Goal: Task Accomplishment & Management: Use online tool/utility

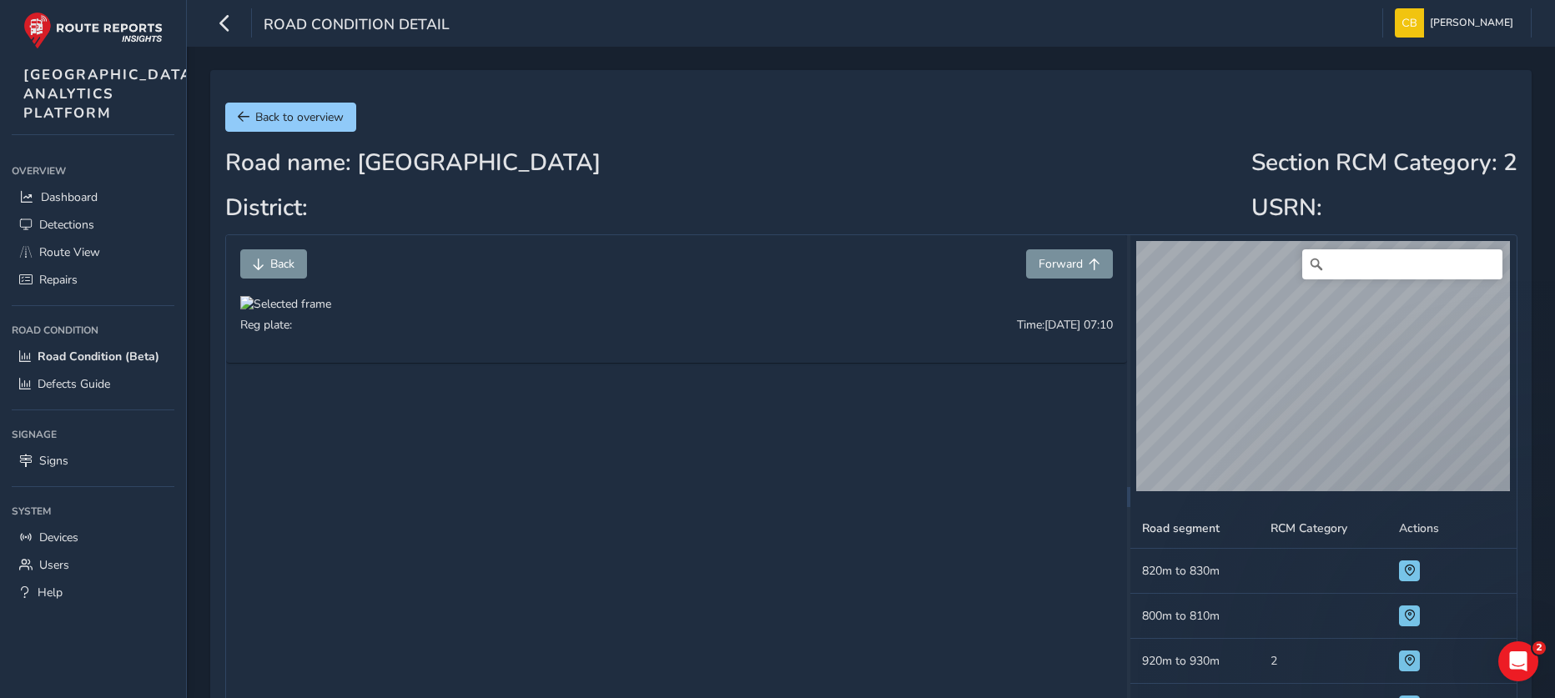
scroll to position [767, 0]
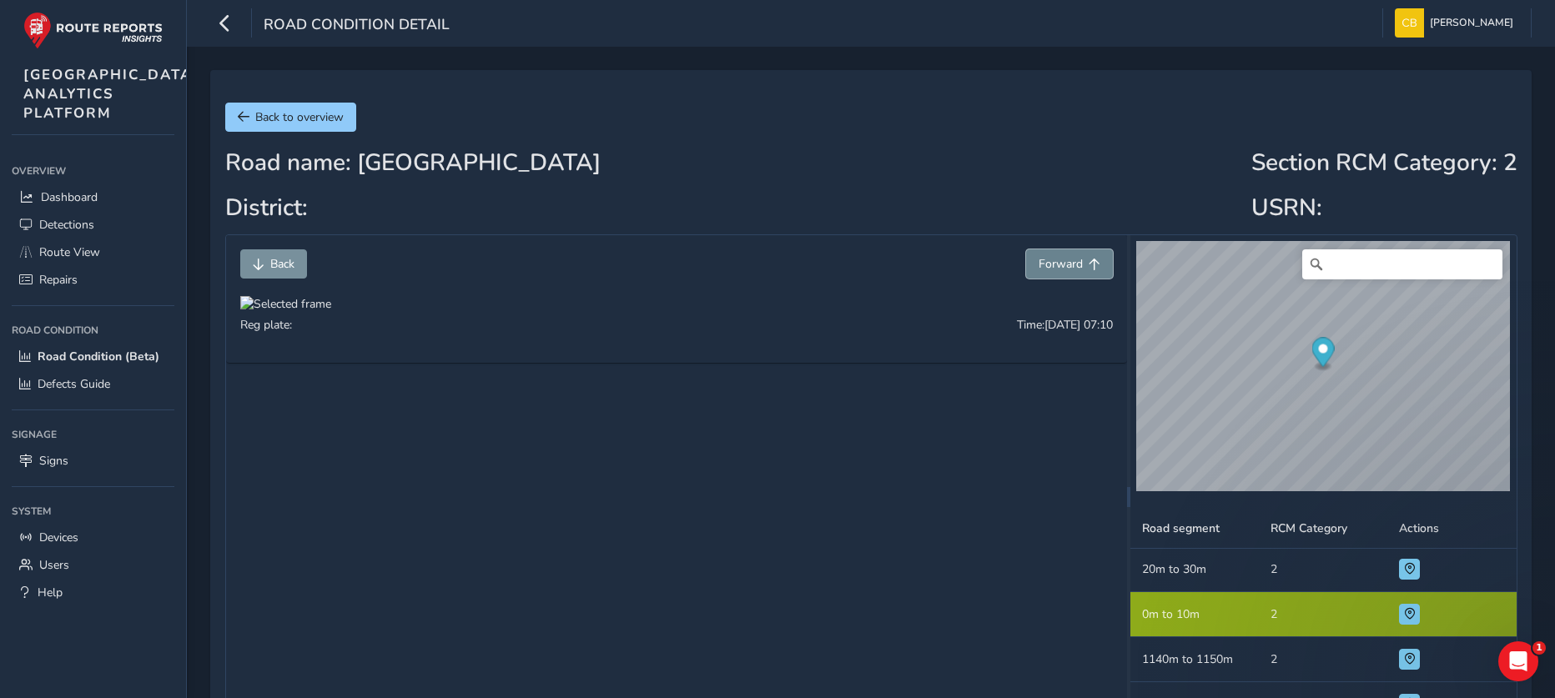
drag, startPoint x: 1072, startPoint y: 269, endPoint x: 1072, endPoint y: 258, distance: 11.7
click at [1072, 269] on span "Forward" at bounding box center [1061, 264] width 44 height 16
click at [1072, 257] on span "Forward" at bounding box center [1061, 264] width 44 height 16
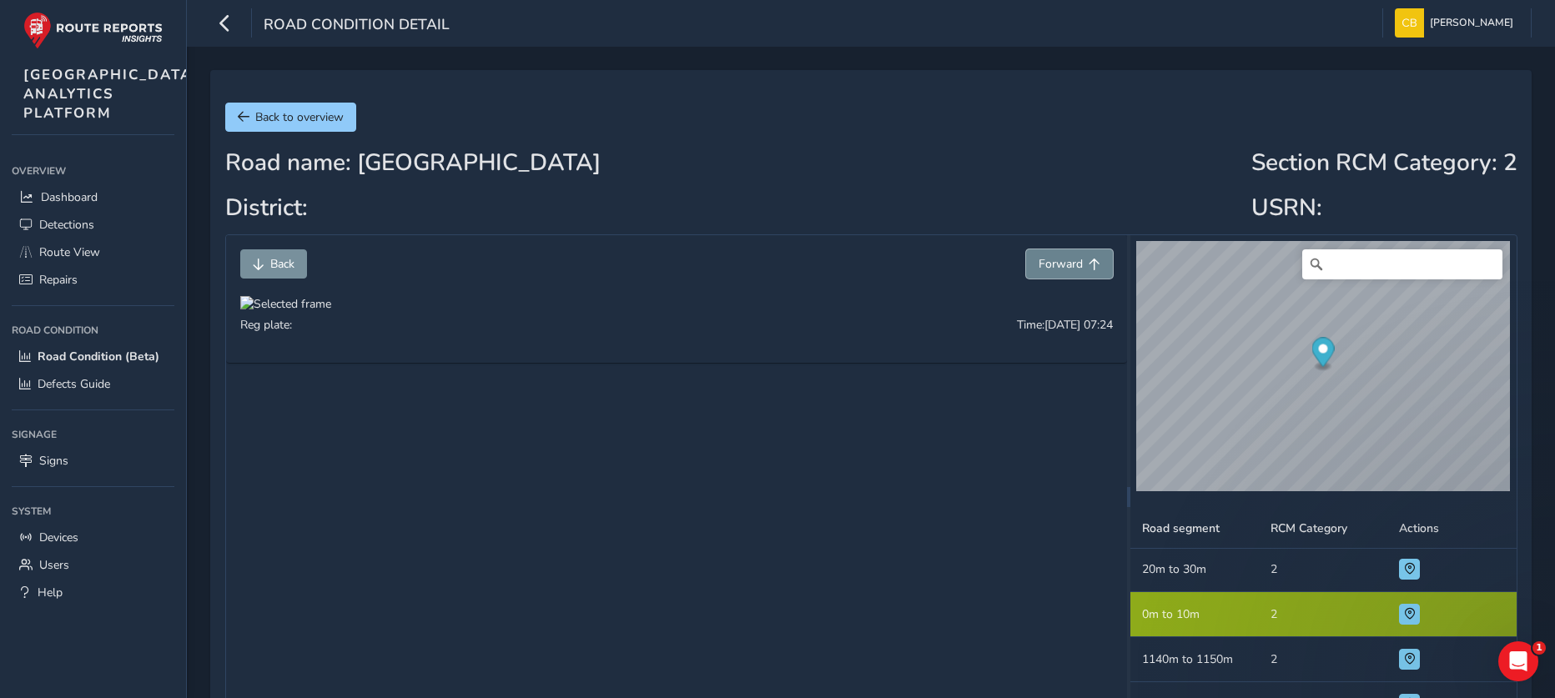
click at [1076, 264] on span "Forward" at bounding box center [1061, 264] width 44 height 16
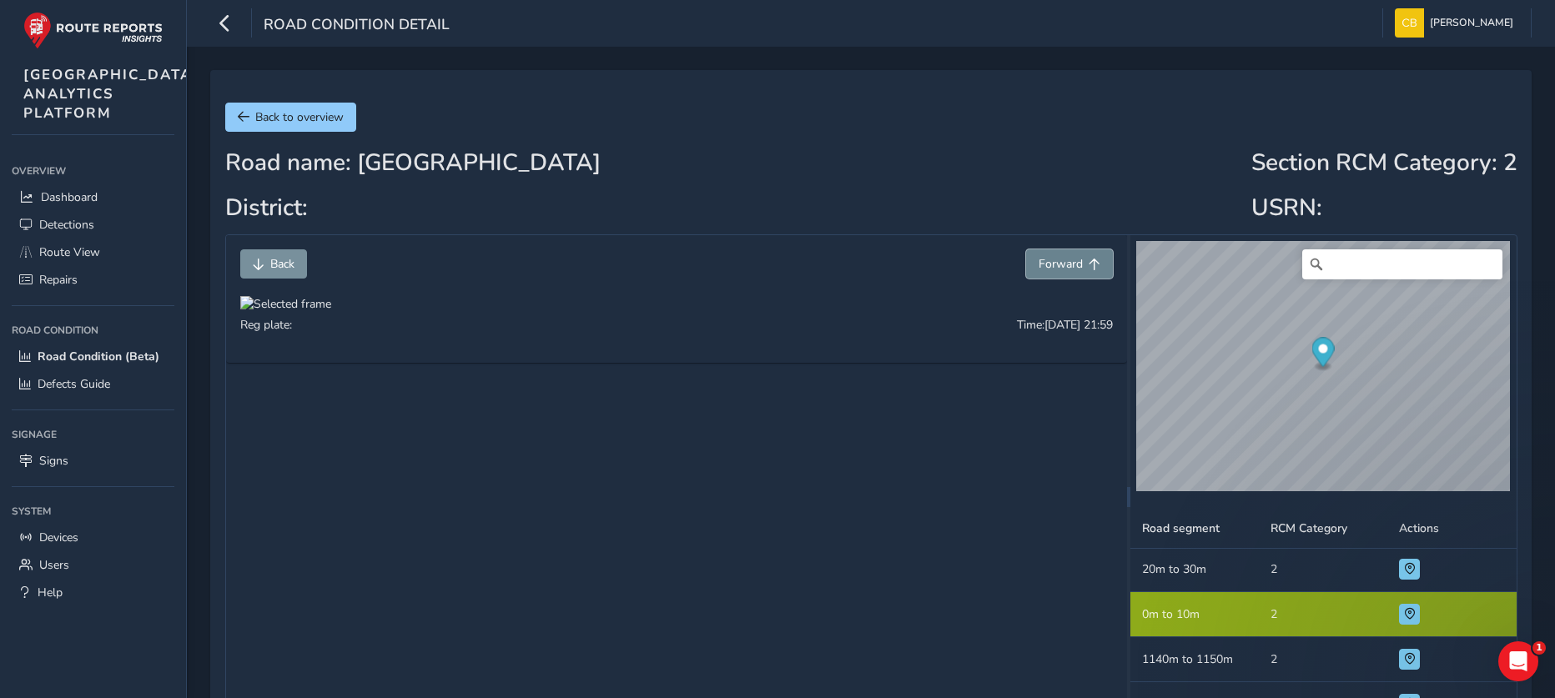
click at [1076, 264] on span "Forward" at bounding box center [1061, 264] width 44 height 16
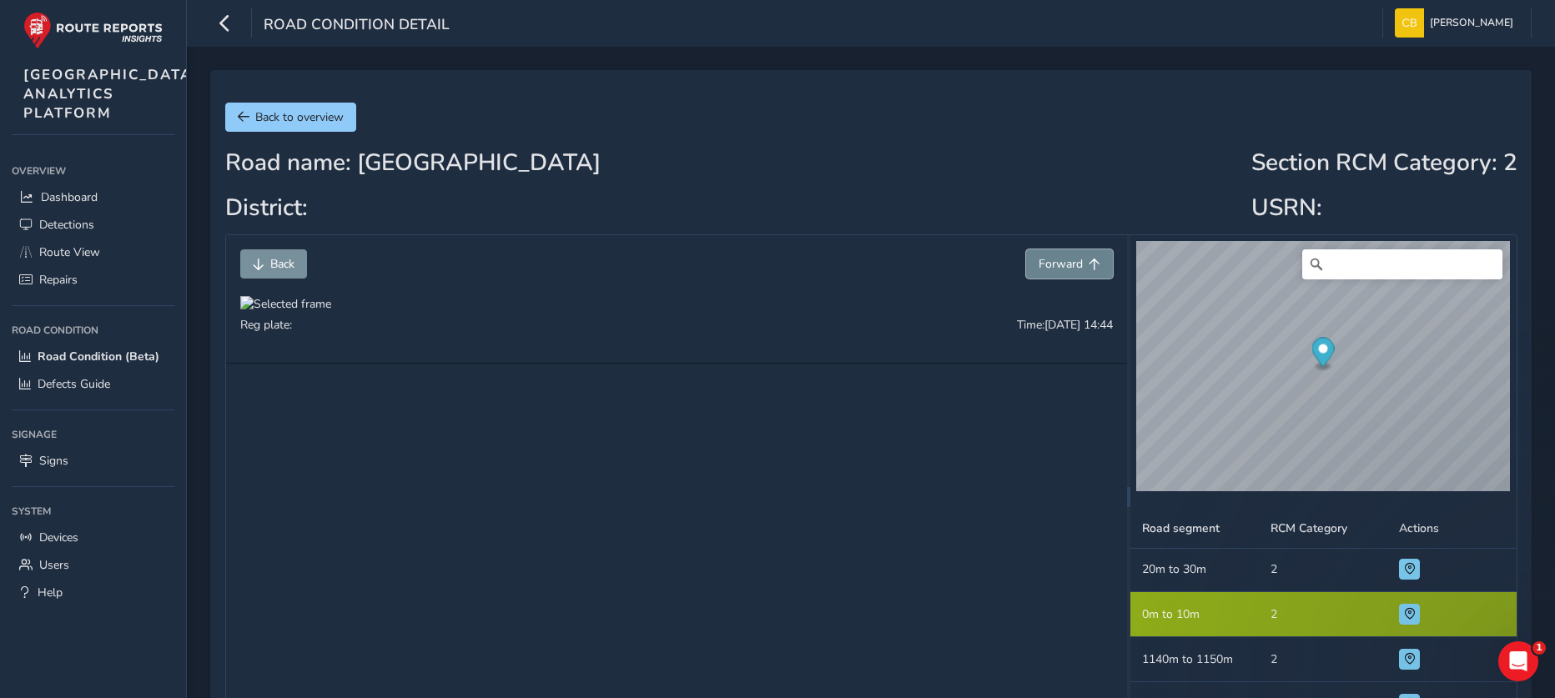
click at [1076, 264] on span "Forward" at bounding box center [1061, 264] width 44 height 16
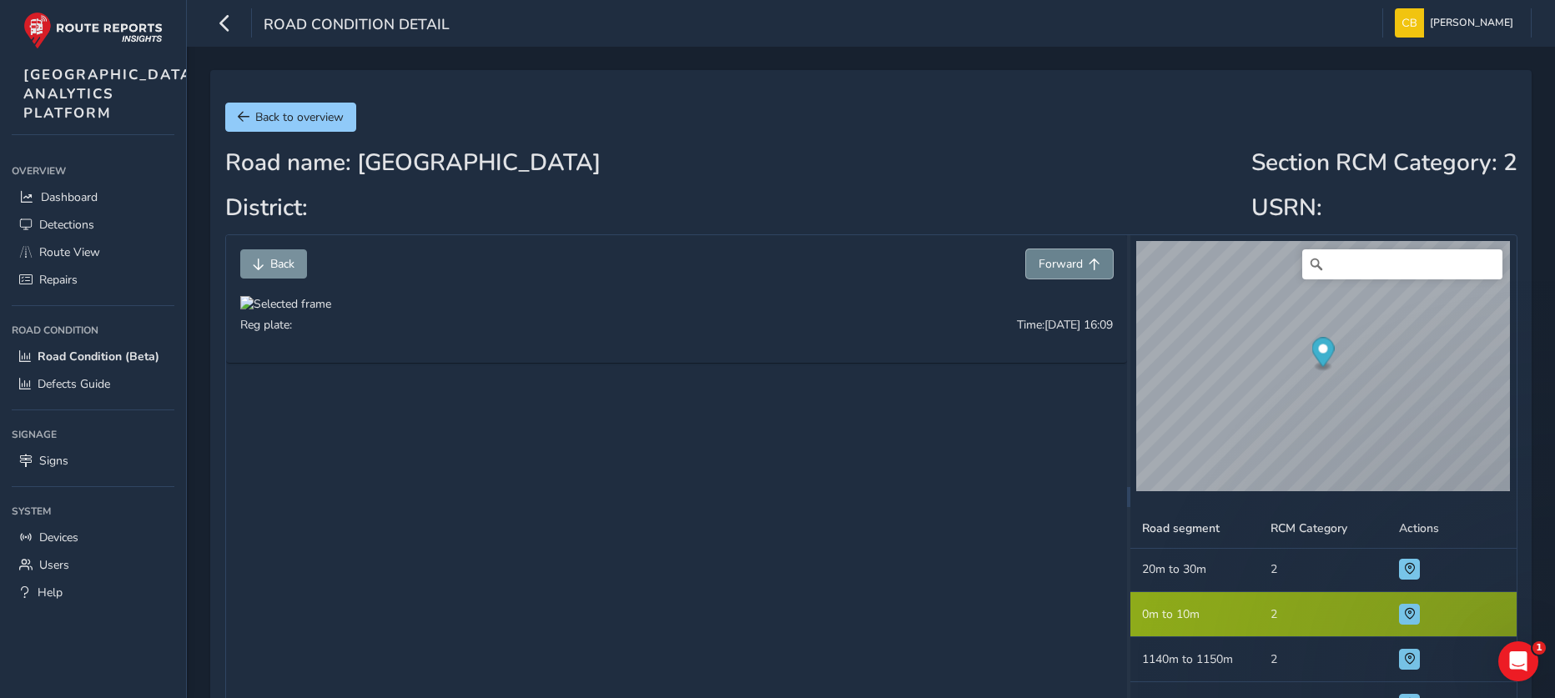
click at [1076, 264] on span "Forward" at bounding box center [1061, 264] width 44 height 16
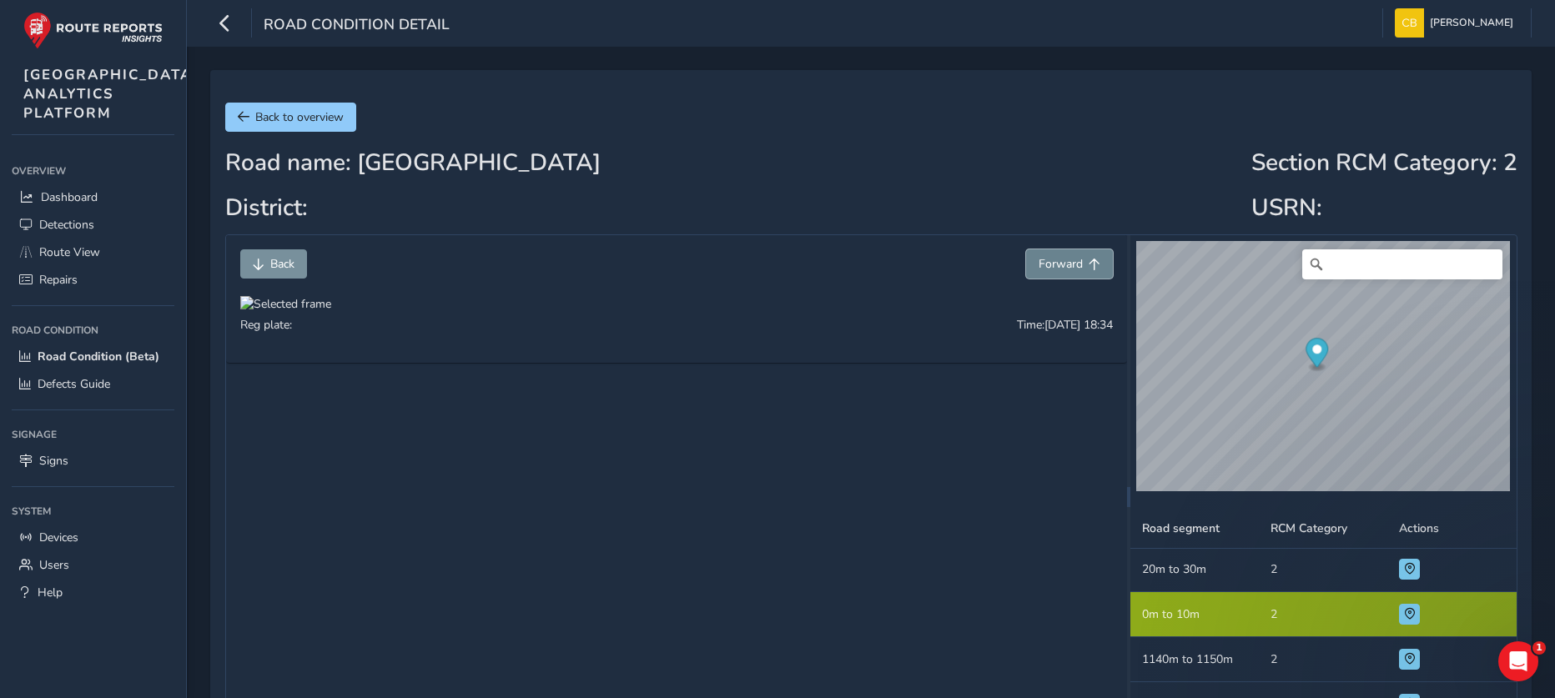
click at [1076, 264] on span "Forward" at bounding box center [1061, 264] width 44 height 16
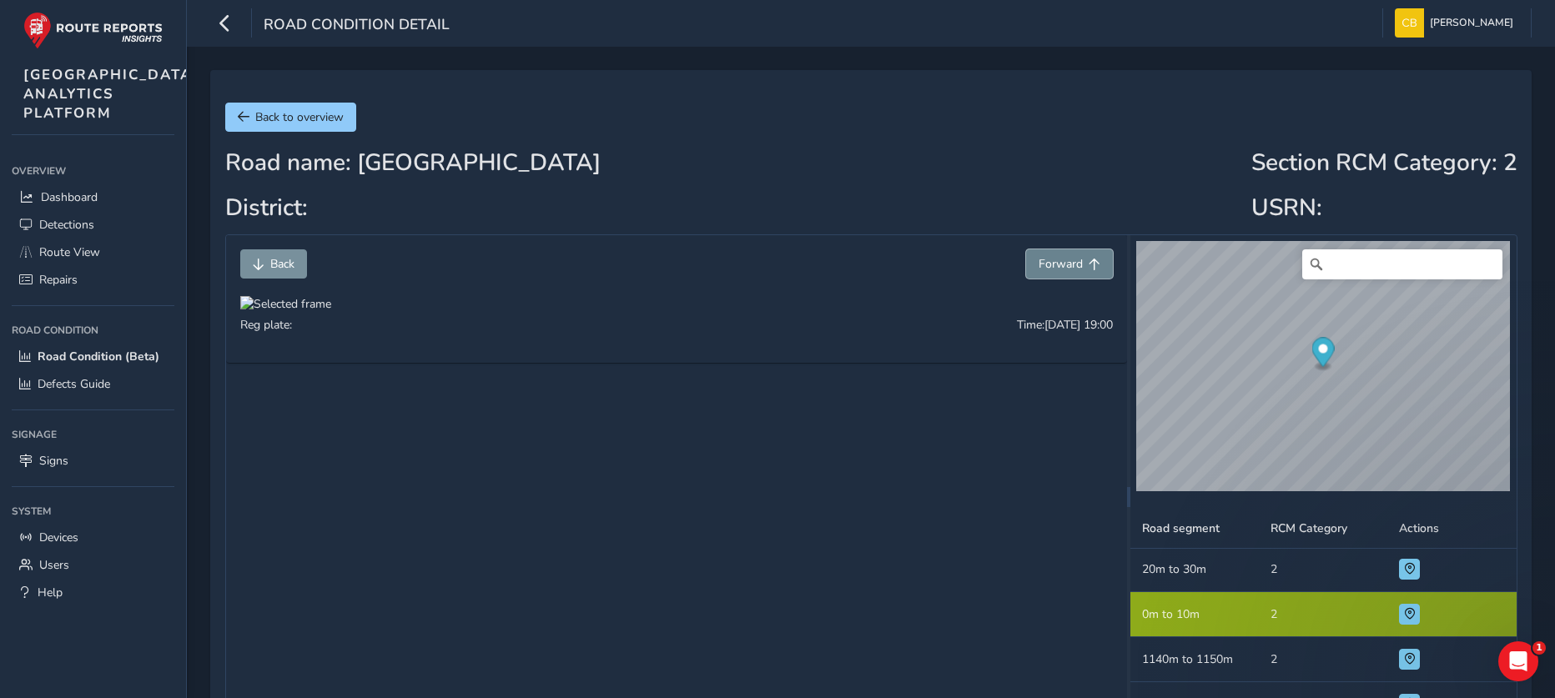
click at [1076, 264] on span "Forward" at bounding box center [1061, 264] width 44 height 16
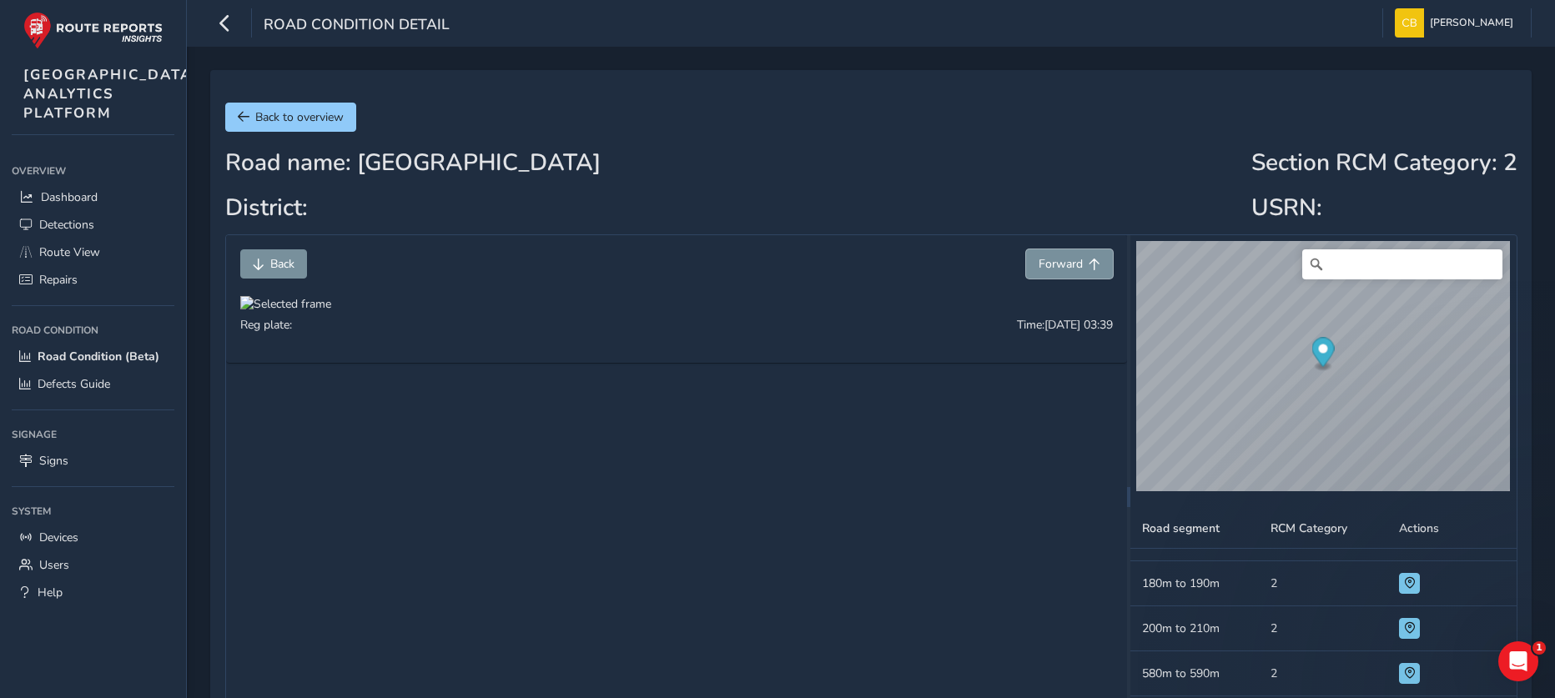
scroll to position [1435, 0]
click at [1409, 623] on div at bounding box center [1415, 622] width 33 height 21
click at [1404, 620] on span at bounding box center [1410, 622] width 12 height 12
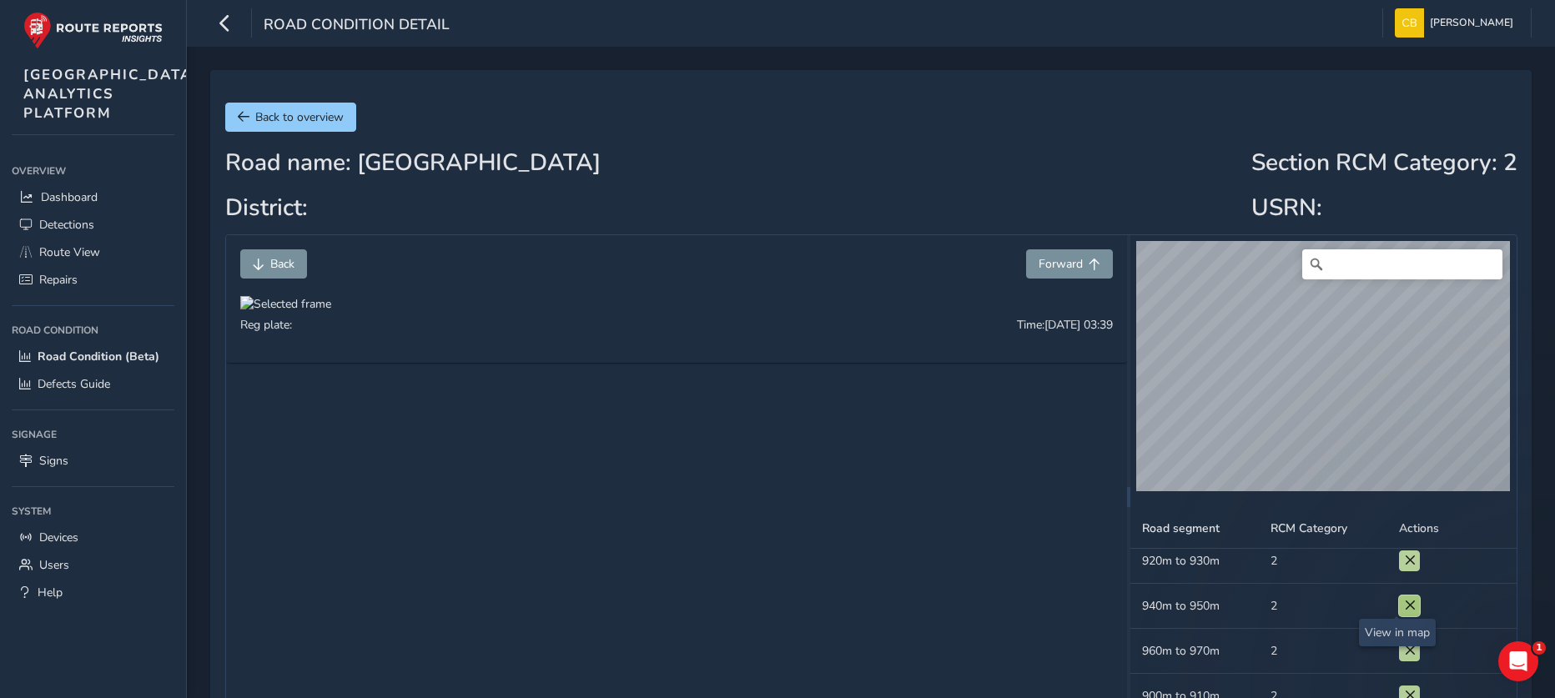
click at [1404, 601] on span at bounding box center [1410, 606] width 12 height 12
click at [1399, 575] on button at bounding box center [1409, 571] width 21 height 21
click at [1404, 596] on span at bounding box center [1410, 597] width 12 height 12
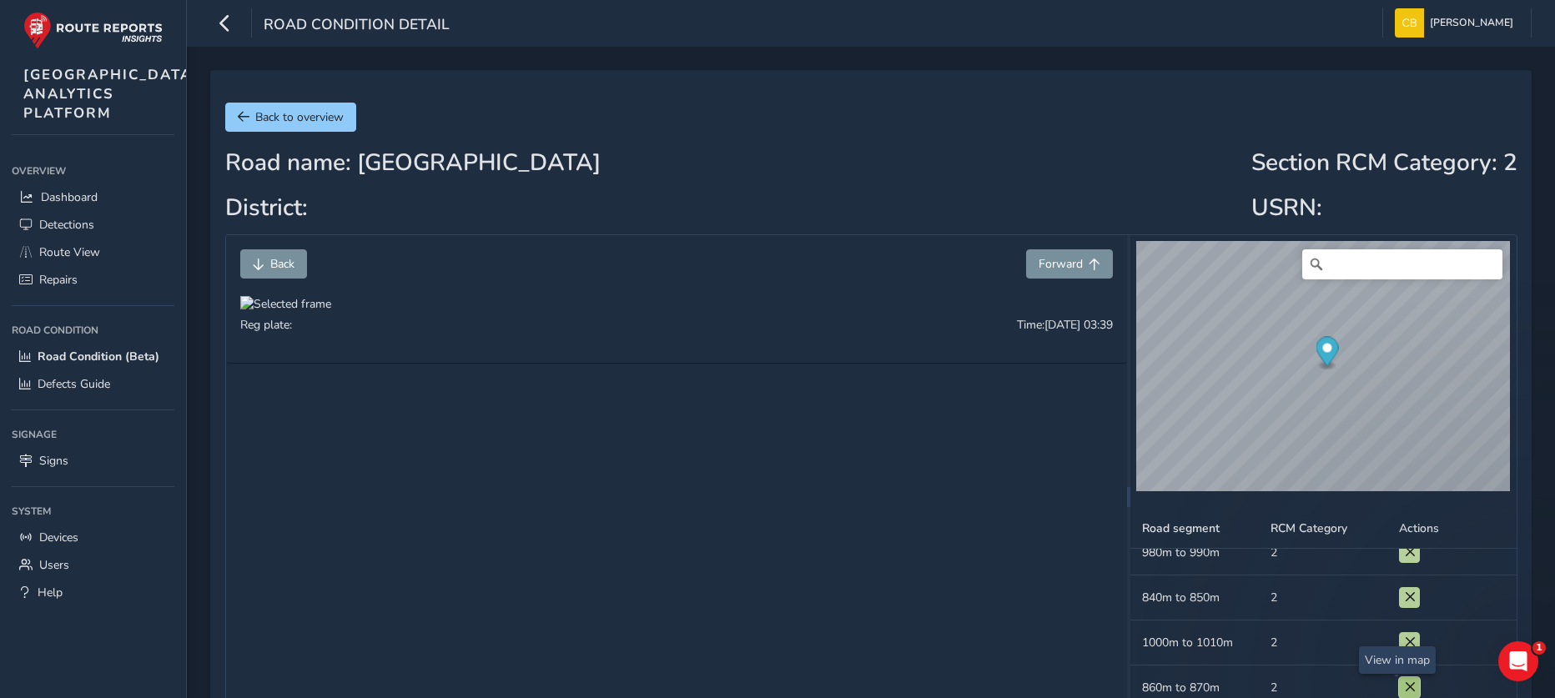
click at [1404, 682] on span at bounding box center [1410, 688] width 12 height 12
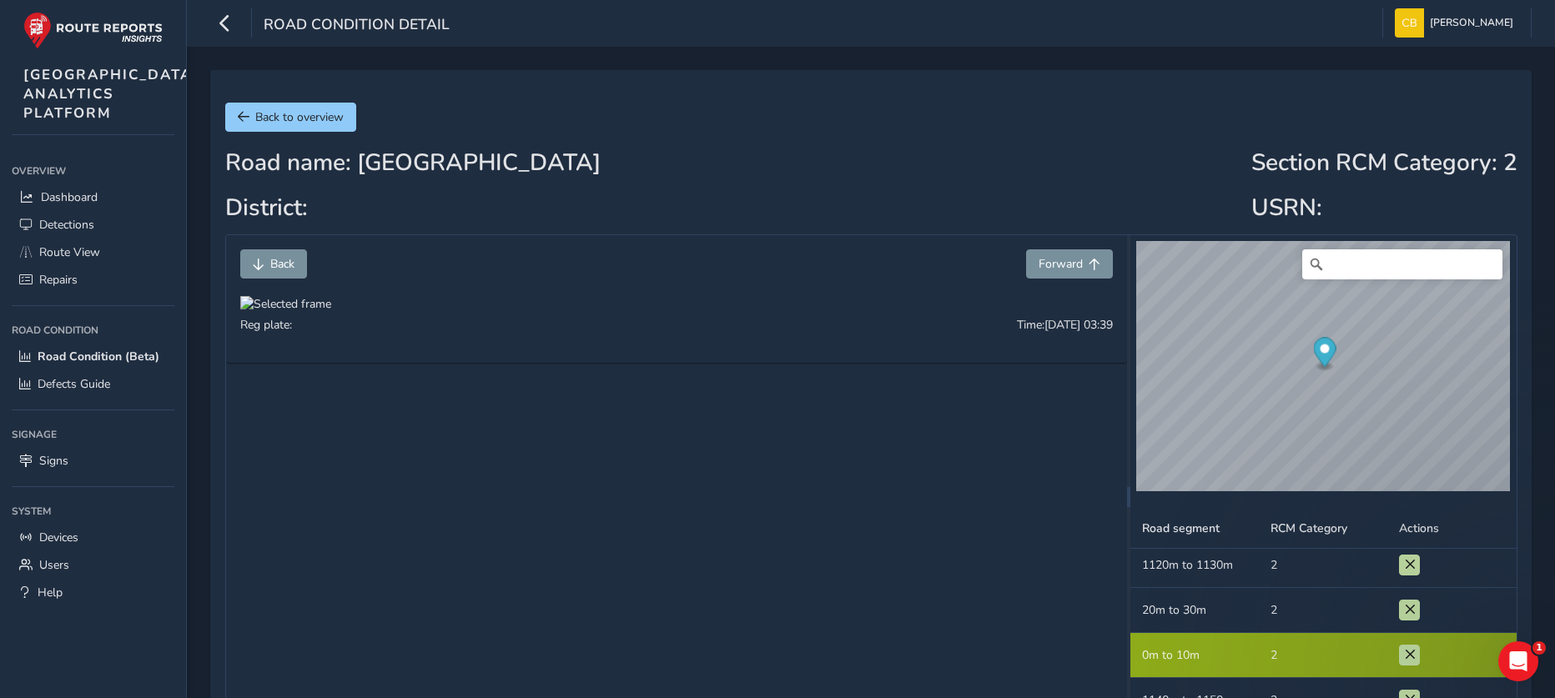
scroll to position [1001, 0]
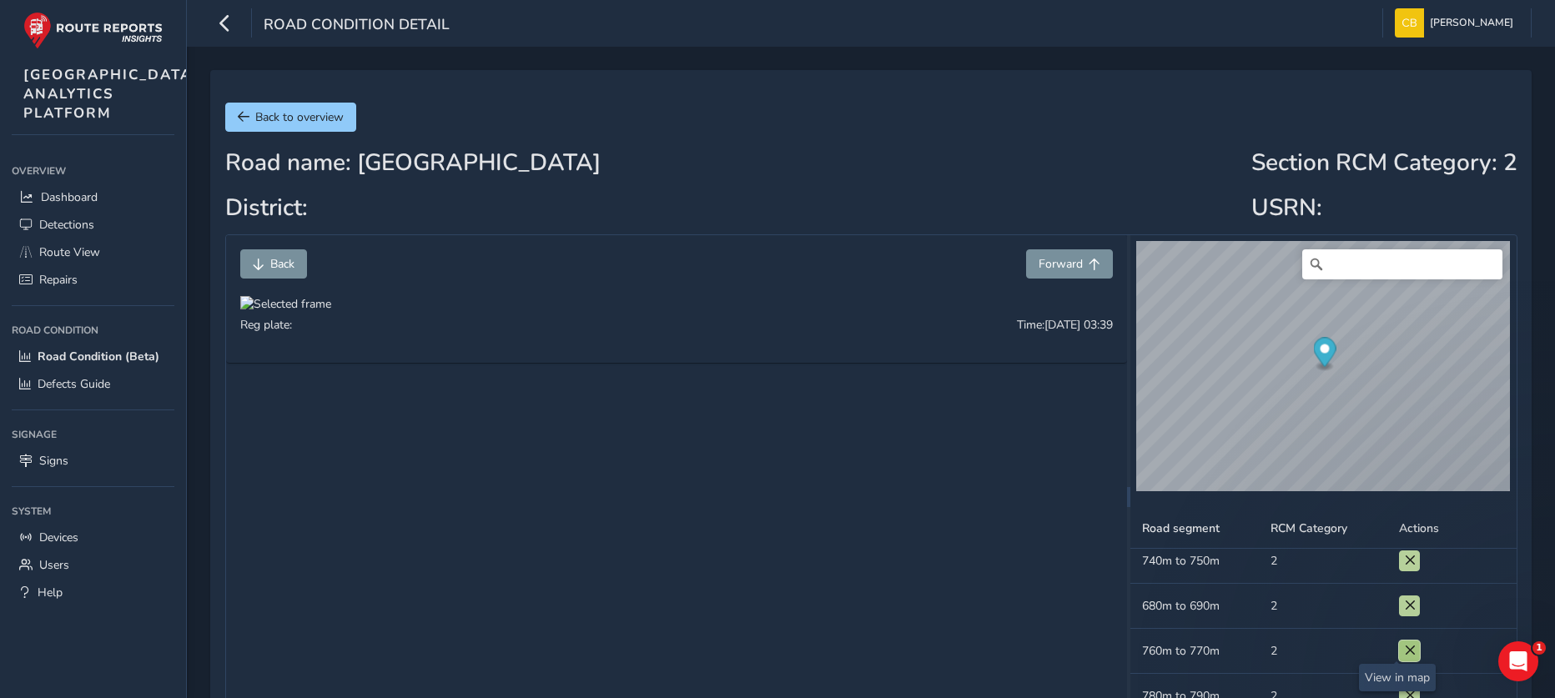
click at [1403, 648] on button at bounding box center [1409, 651] width 21 height 21
click at [1399, 668] on button at bounding box center [1409, 659] width 21 height 21
click at [1069, 268] on span "Forward" at bounding box center [1061, 264] width 44 height 16
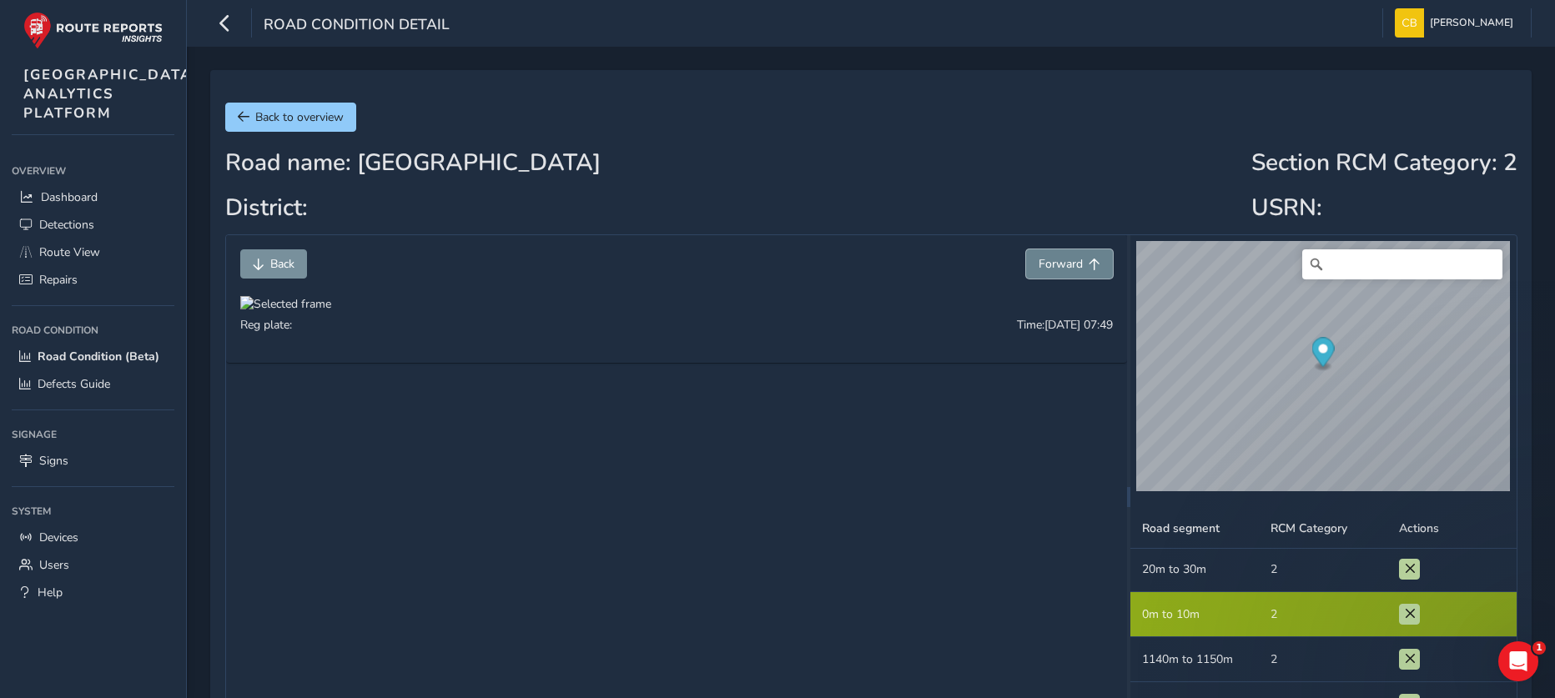
click at [1069, 268] on span "Forward" at bounding box center [1061, 264] width 44 height 16
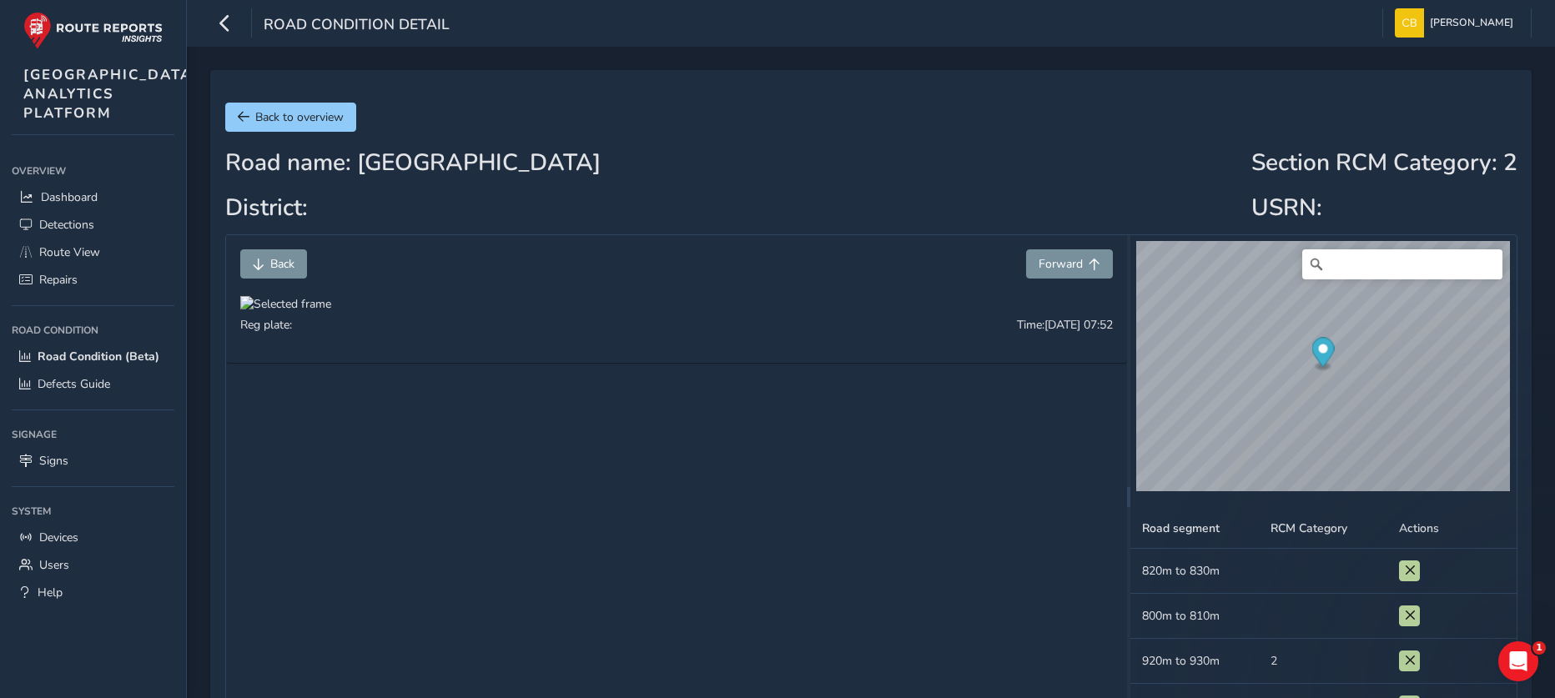
click at [1300, 573] on td "RCM Category" at bounding box center [1323, 571] width 128 height 45
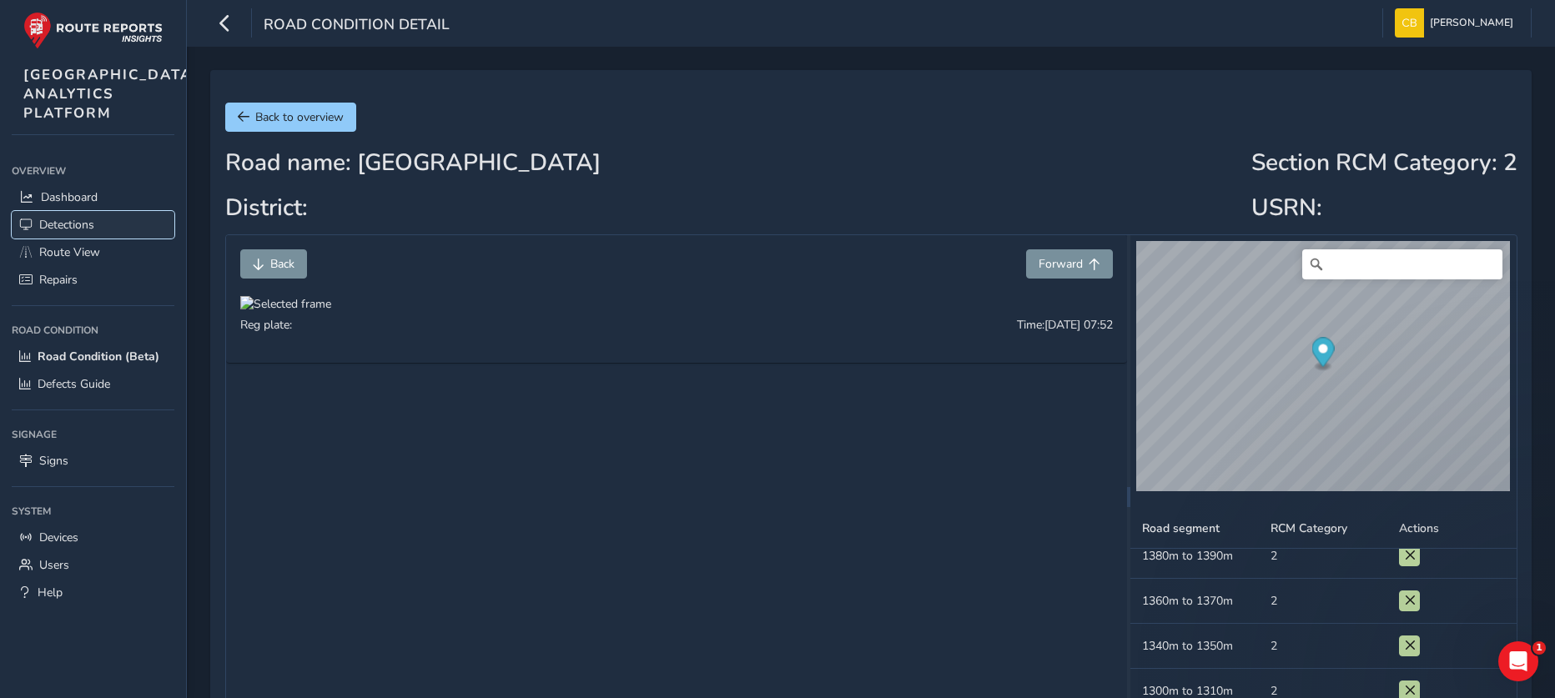
click at [71, 233] on span "Detections" at bounding box center [66, 225] width 55 height 16
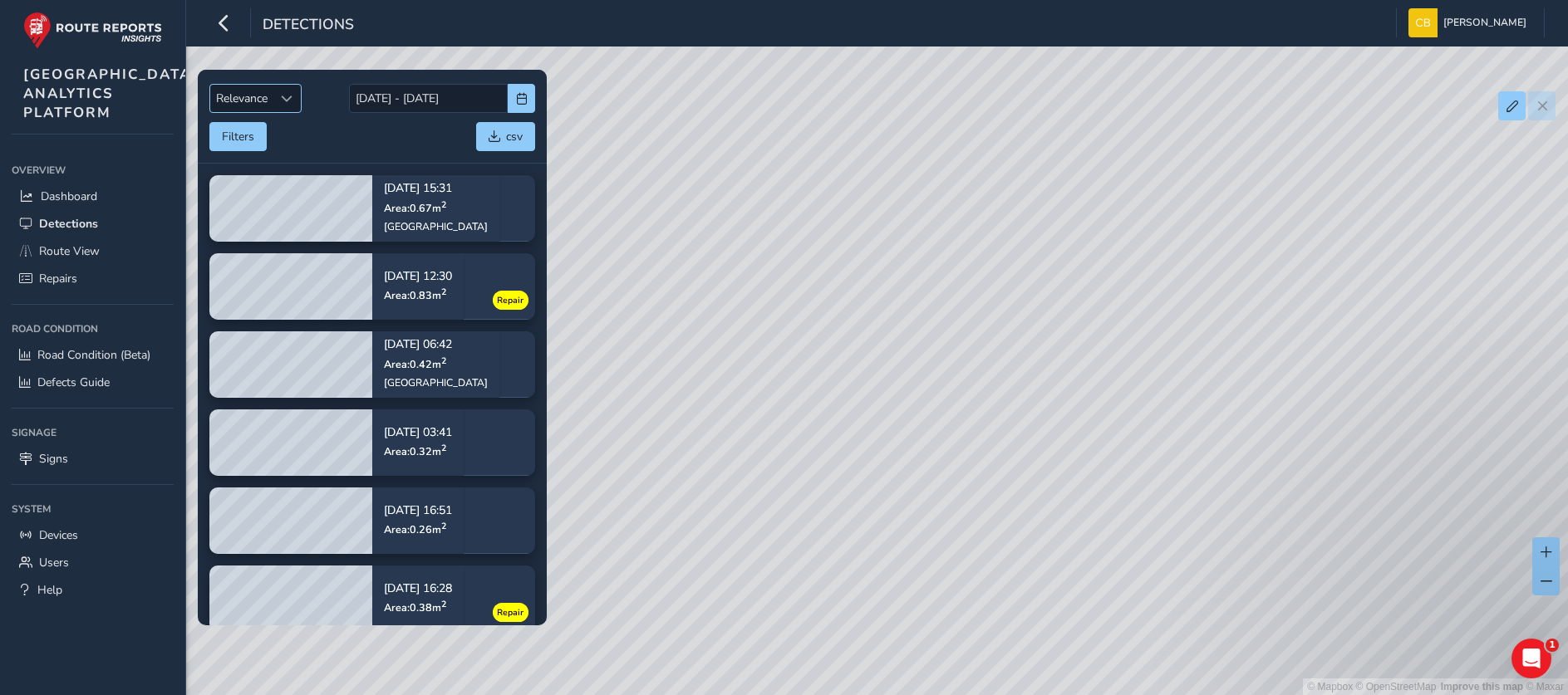
click at [277, 101] on div "Sort by Date" at bounding box center [287, 99] width 28 height 28
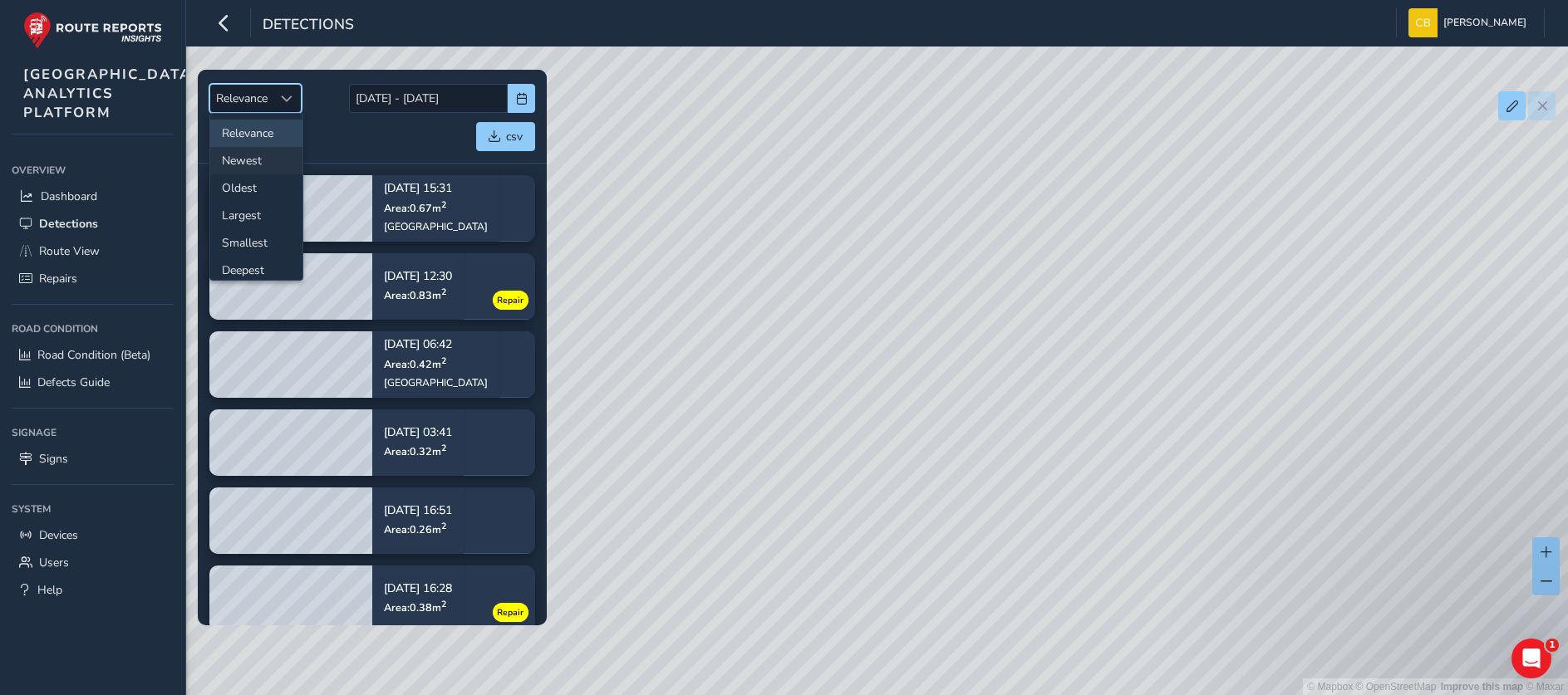
click at [252, 157] on li "Newest" at bounding box center [256, 161] width 93 height 28
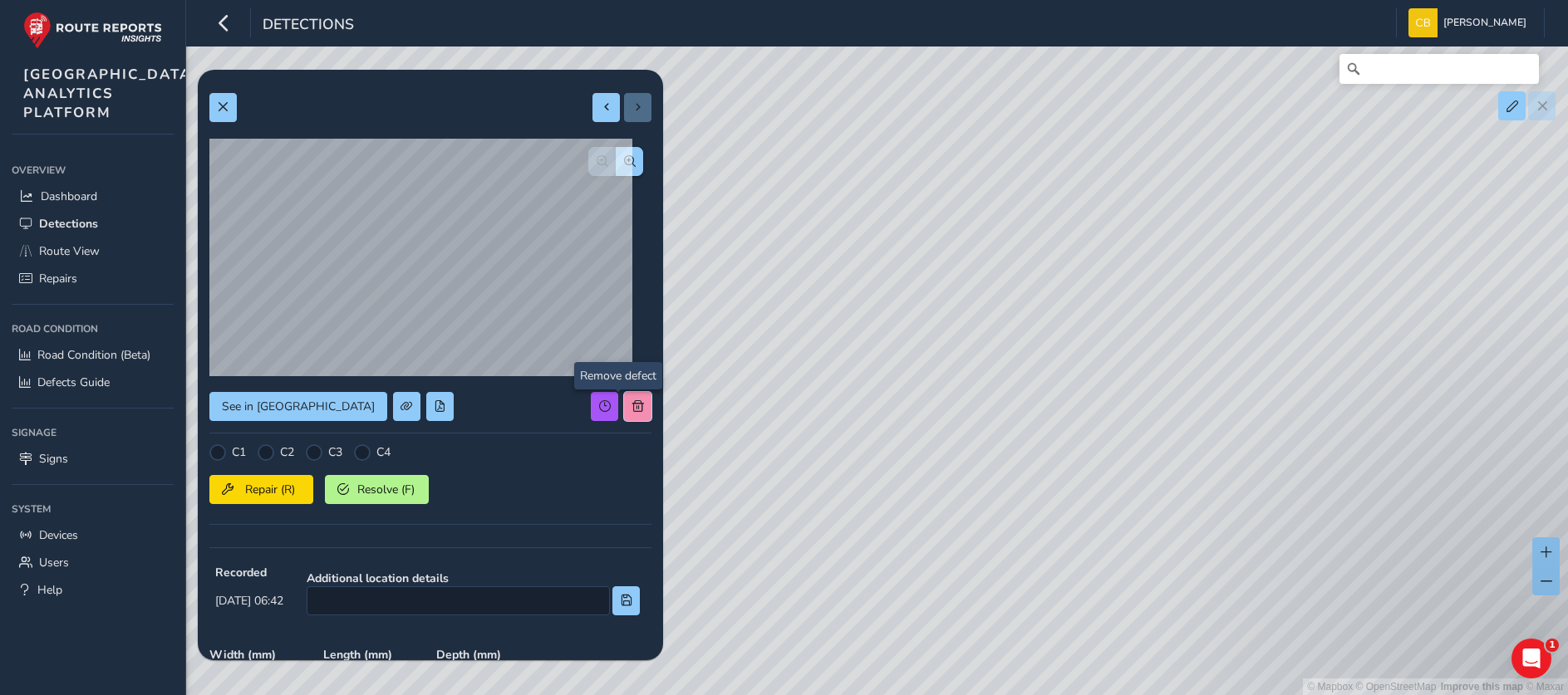
click at [626, 396] on button at bounding box center [638, 406] width 28 height 29
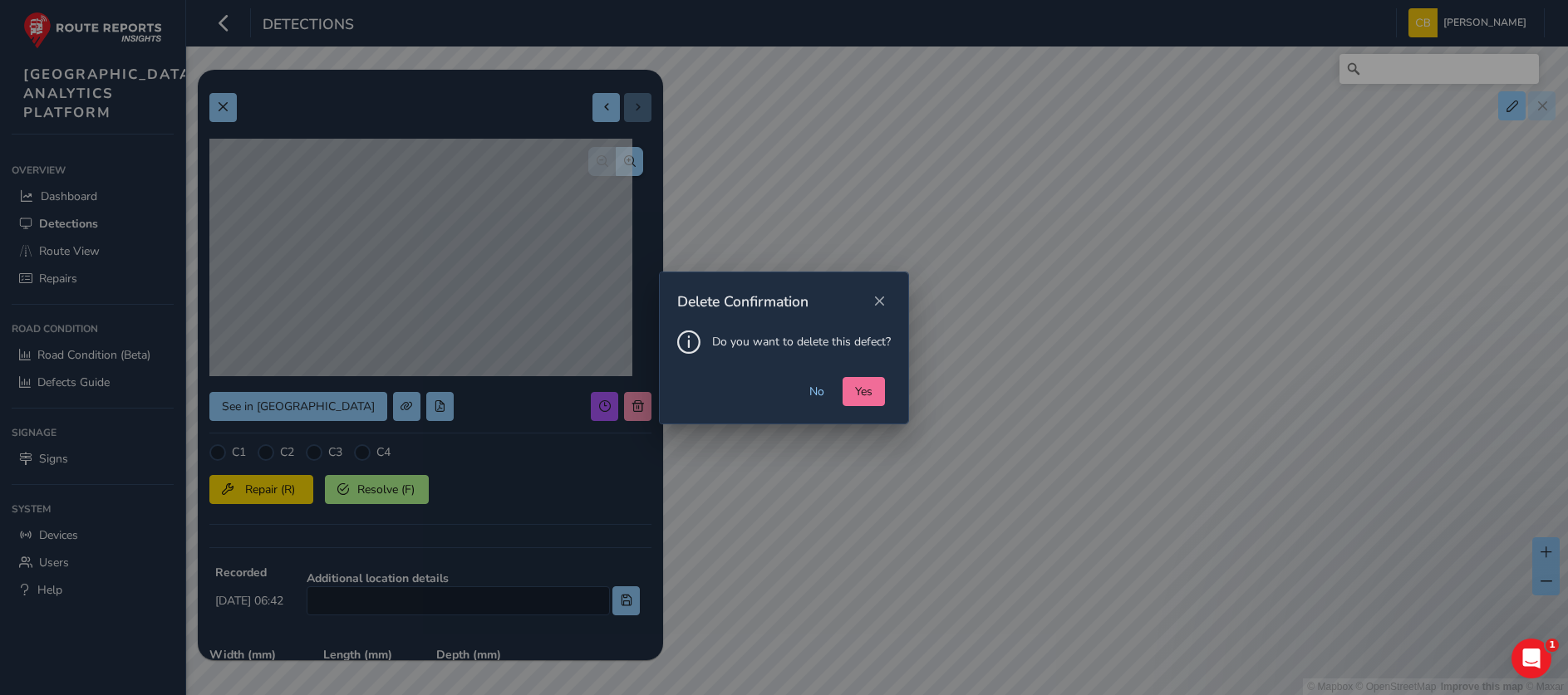
drag, startPoint x: 870, startPoint y: 389, endPoint x: 860, endPoint y: 389, distance: 10.0
click at [870, 389] on span "Yes" at bounding box center [864, 391] width 18 height 16
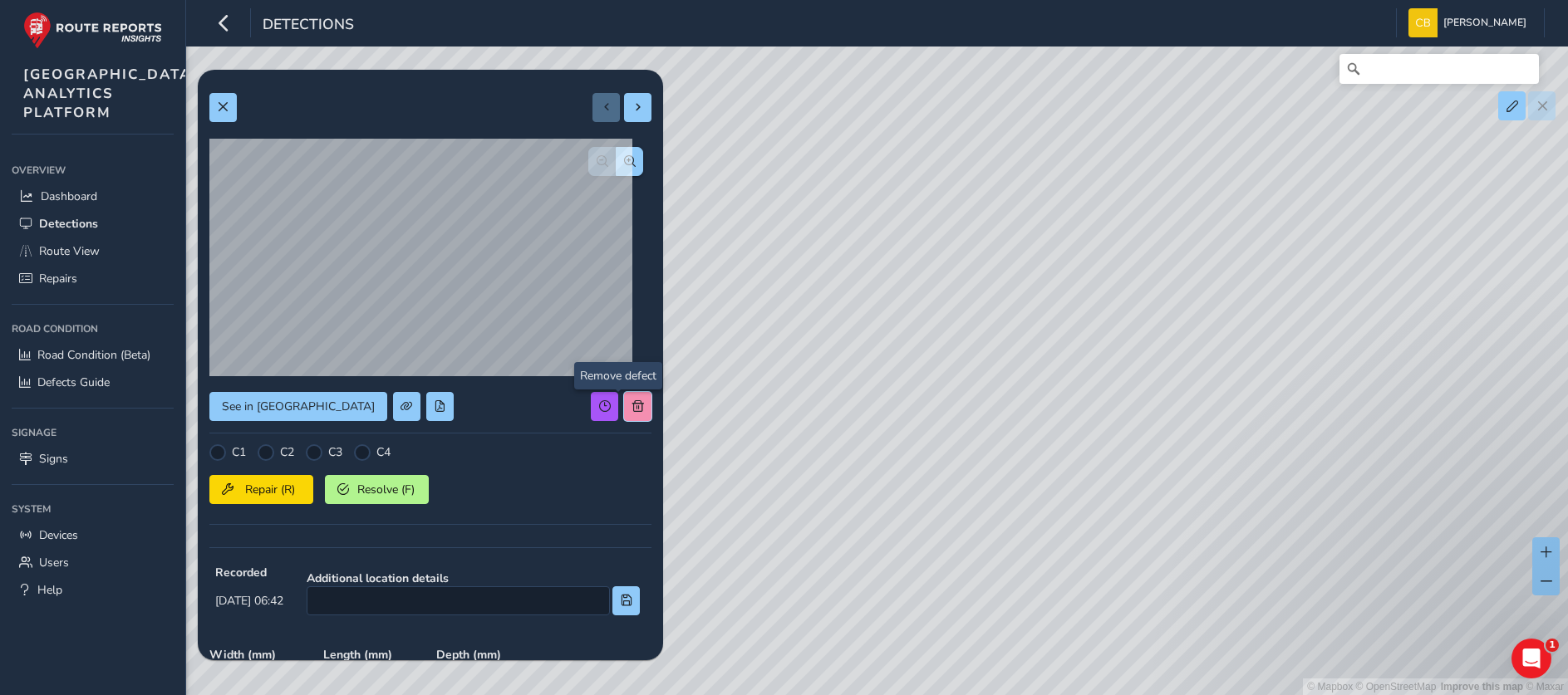
click at [627, 412] on button at bounding box center [638, 406] width 28 height 29
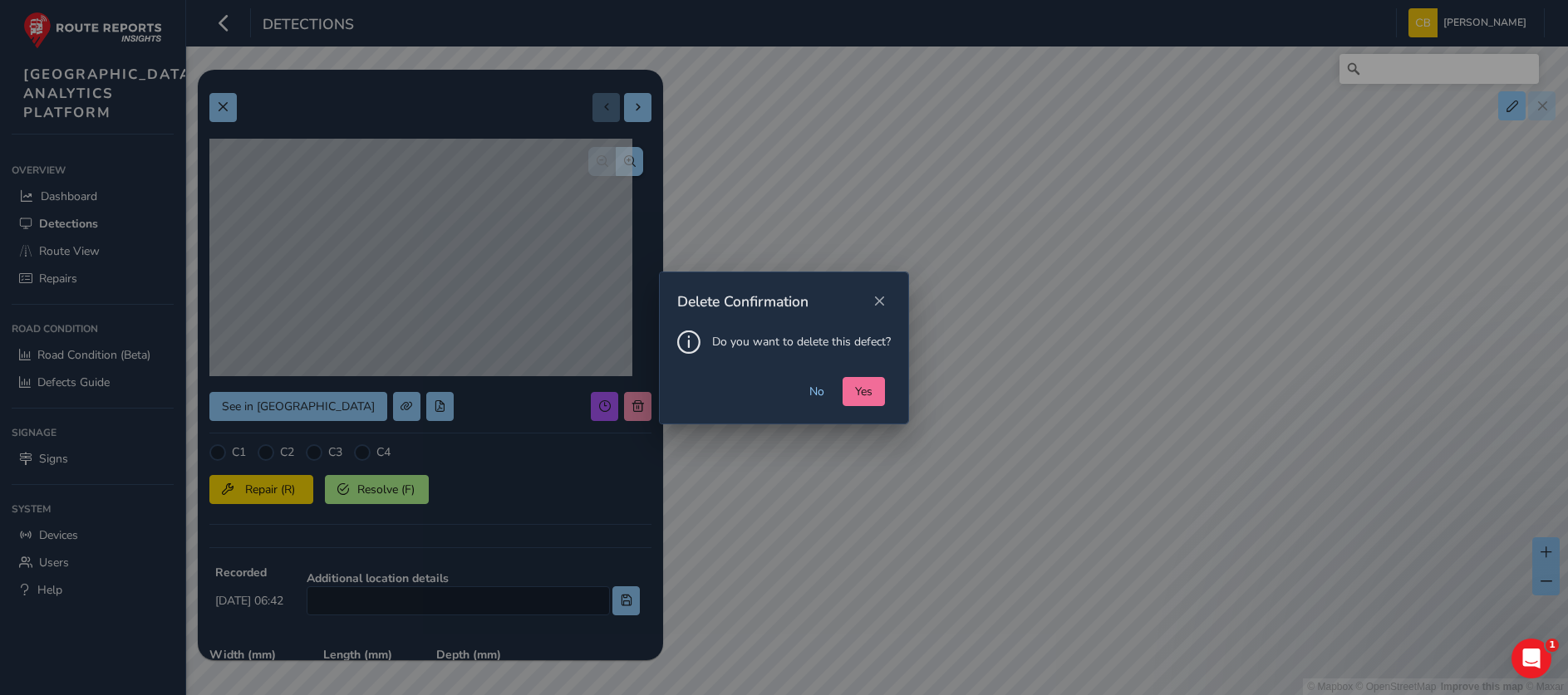
click at [872, 383] on span "Yes" at bounding box center [864, 391] width 18 height 16
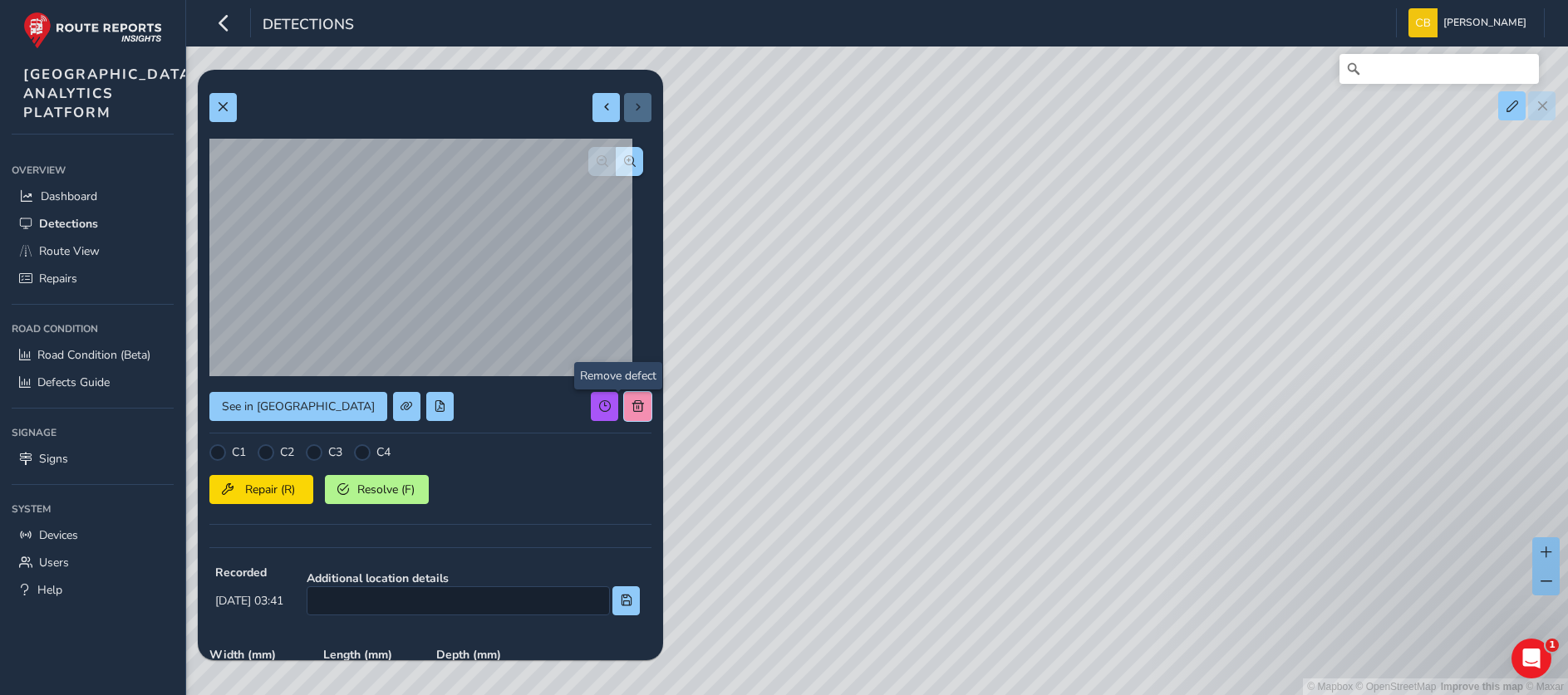
click at [626, 398] on button at bounding box center [638, 406] width 28 height 29
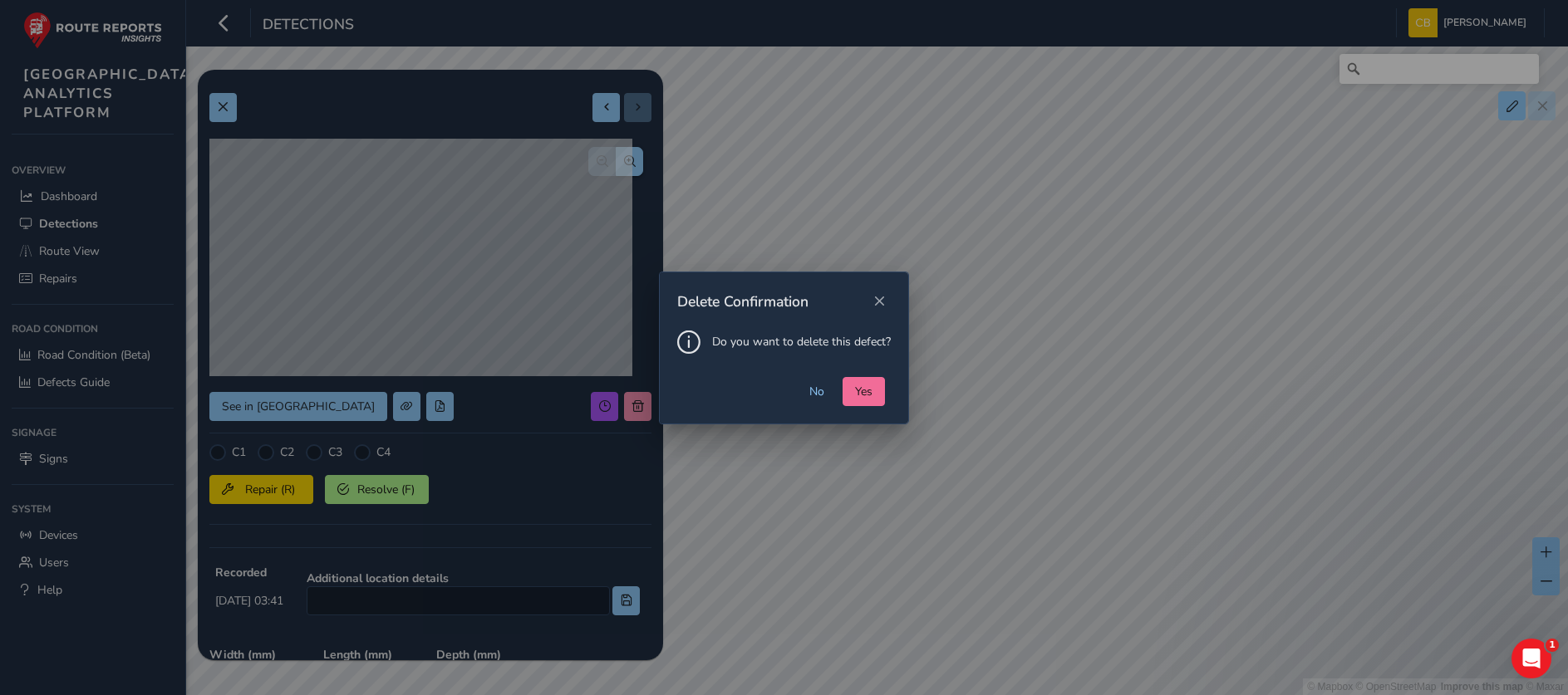
click at [852, 381] on button "Yes" at bounding box center [864, 391] width 43 height 29
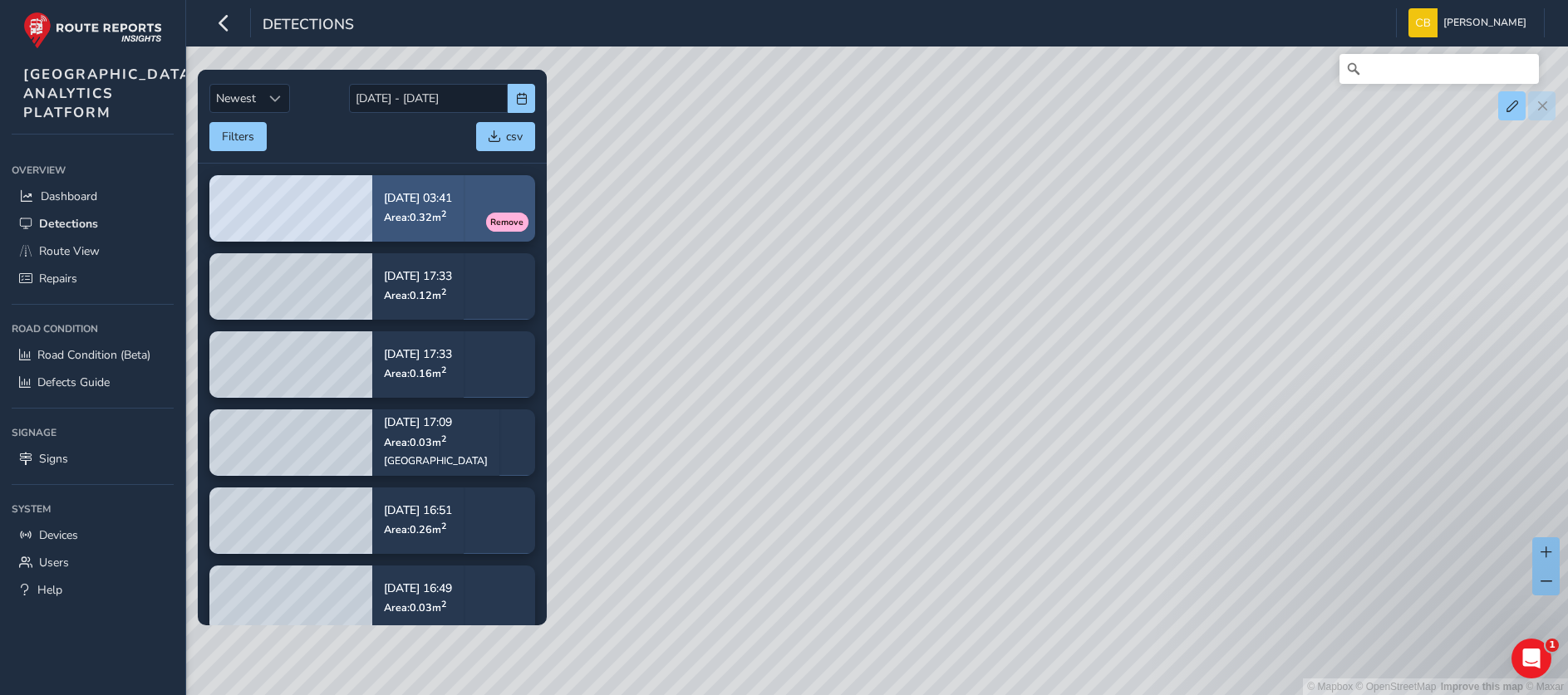
click at [432, 210] on span "Area: 0.32 m 2" at bounding box center [414, 217] width 63 height 14
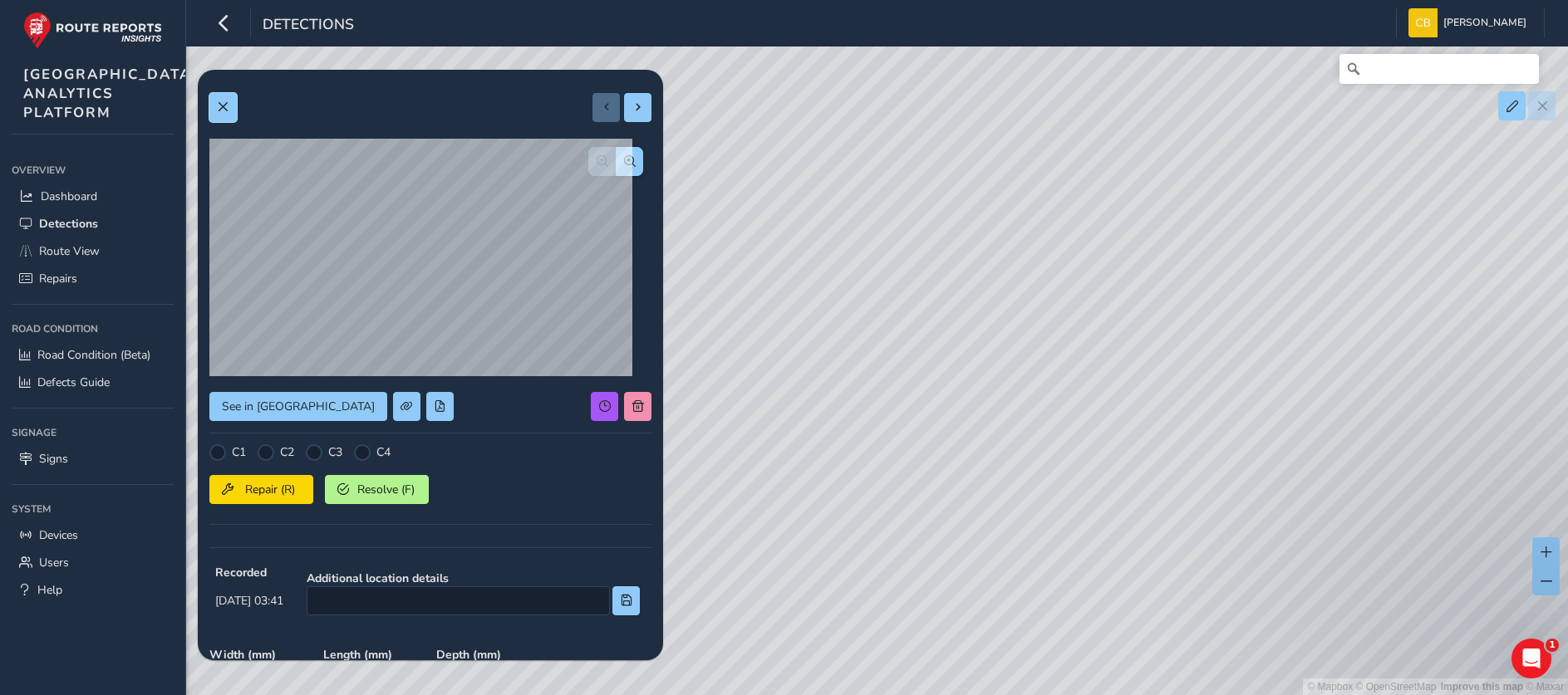
click at [228, 105] on span at bounding box center [223, 108] width 12 height 12
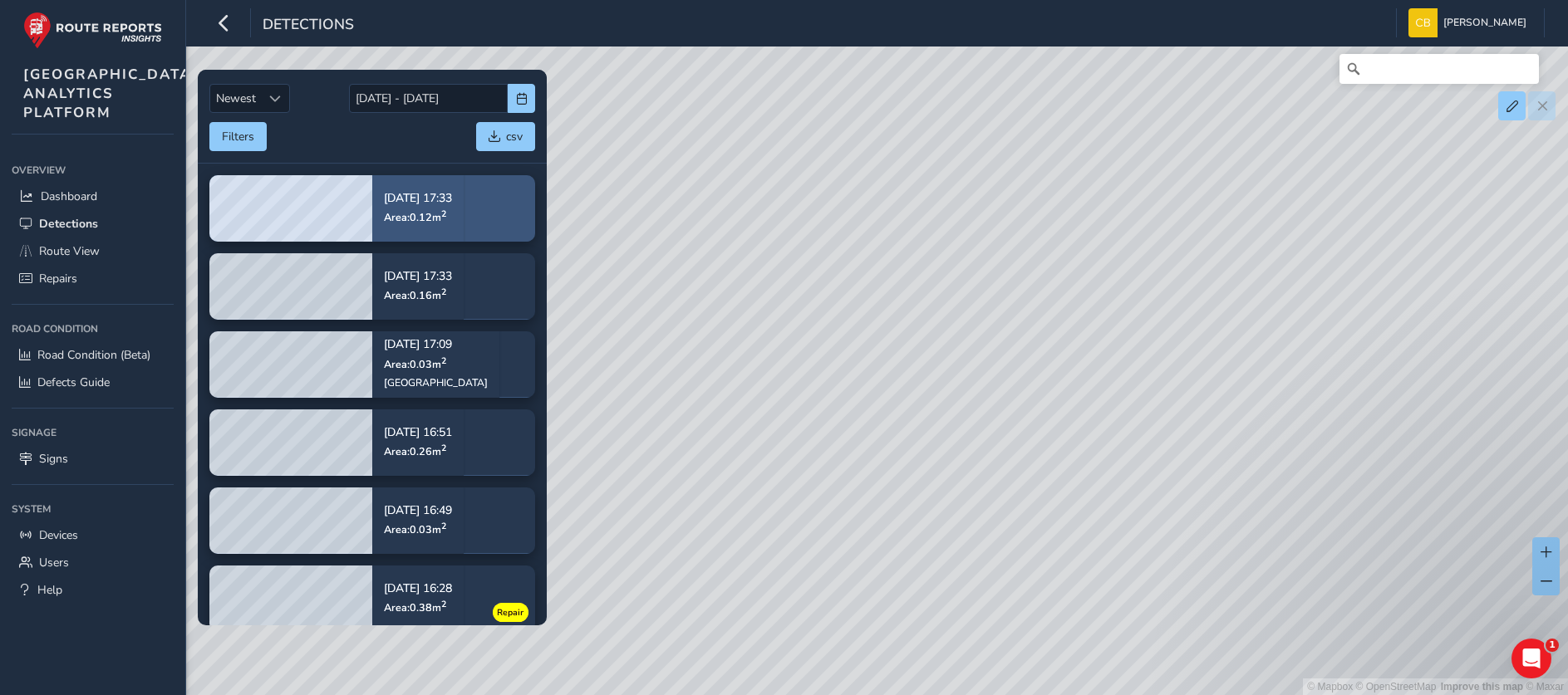
click at [393, 216] on span "Area: 0.12 m 2" at bounding box center [414, 217] width 63 height 14
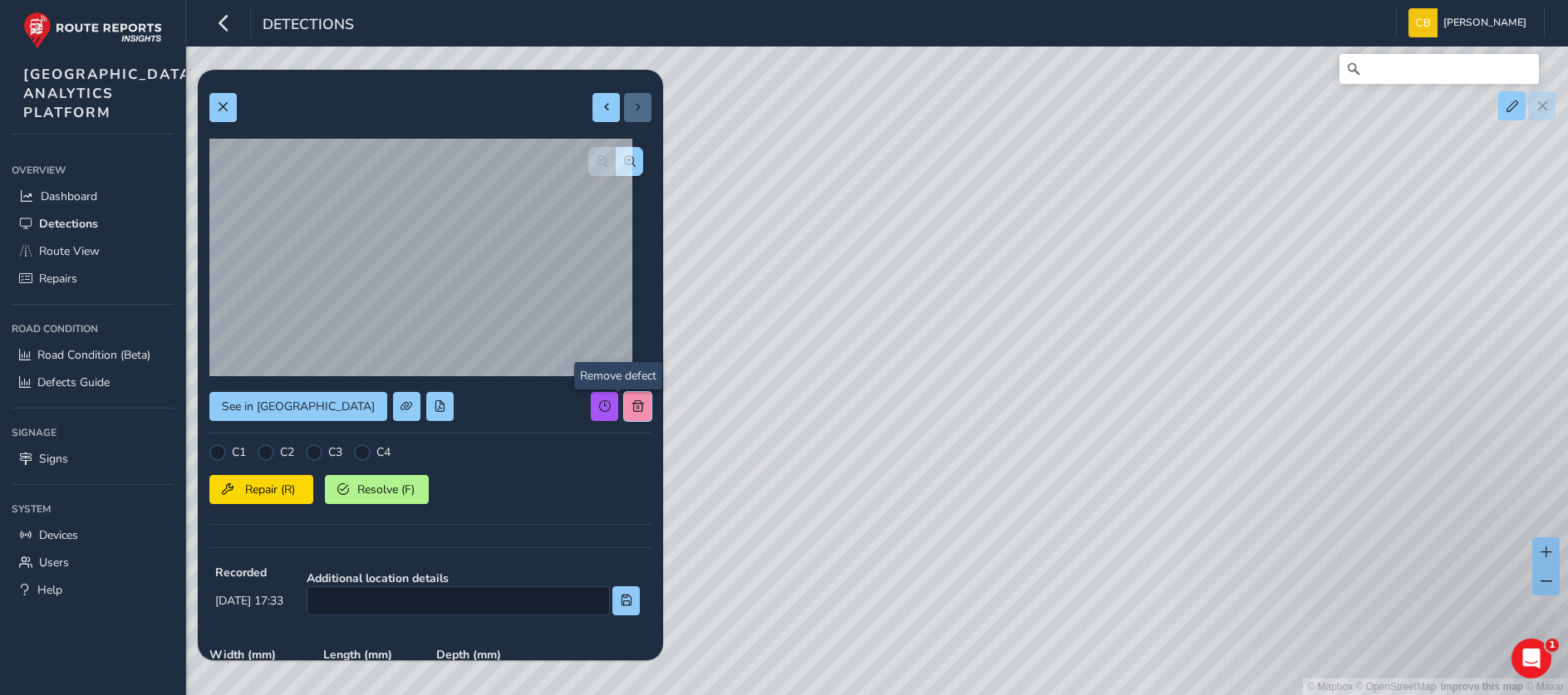
click at [624, 393] on button at bounding box center [638, 406] width 28 height 29
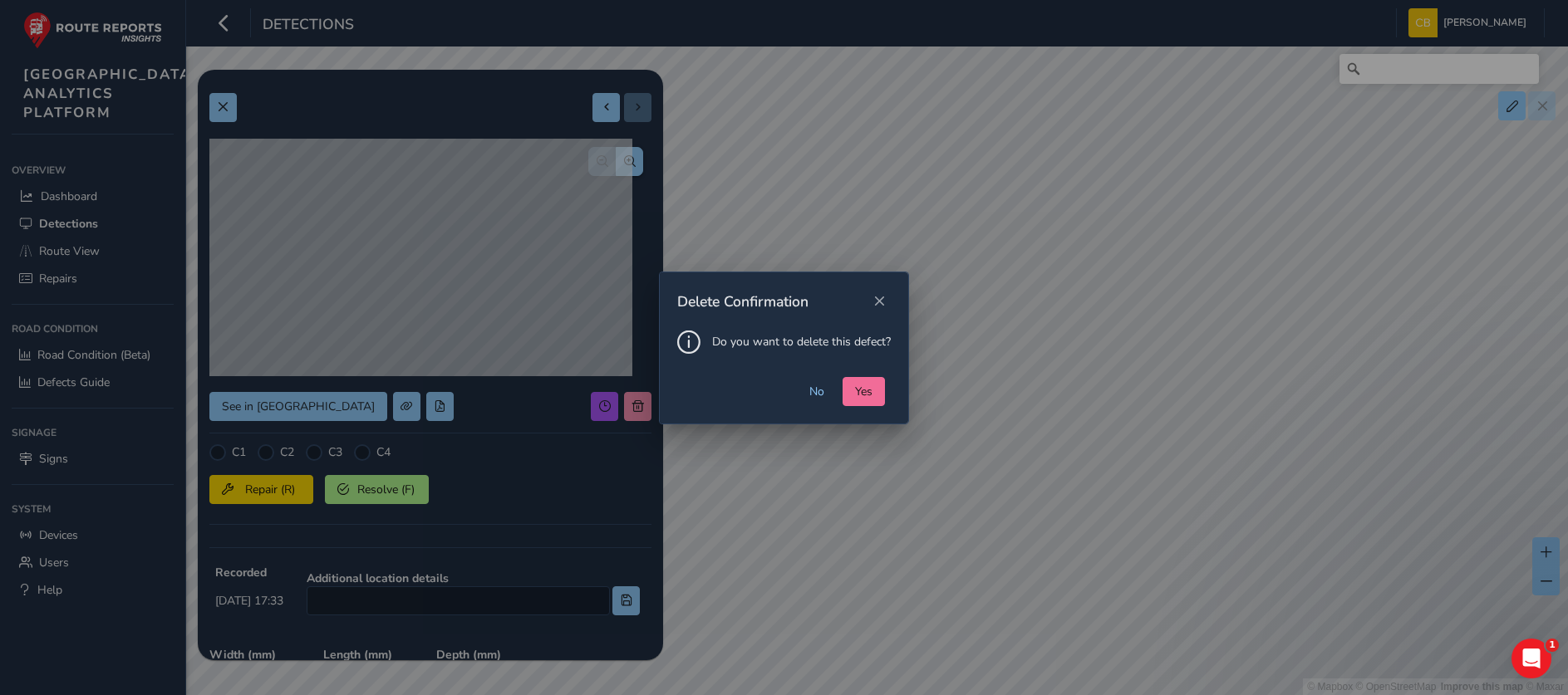
click at [879, 381] on button "Yes" at bounding box center [864, 391] width 43 height 29
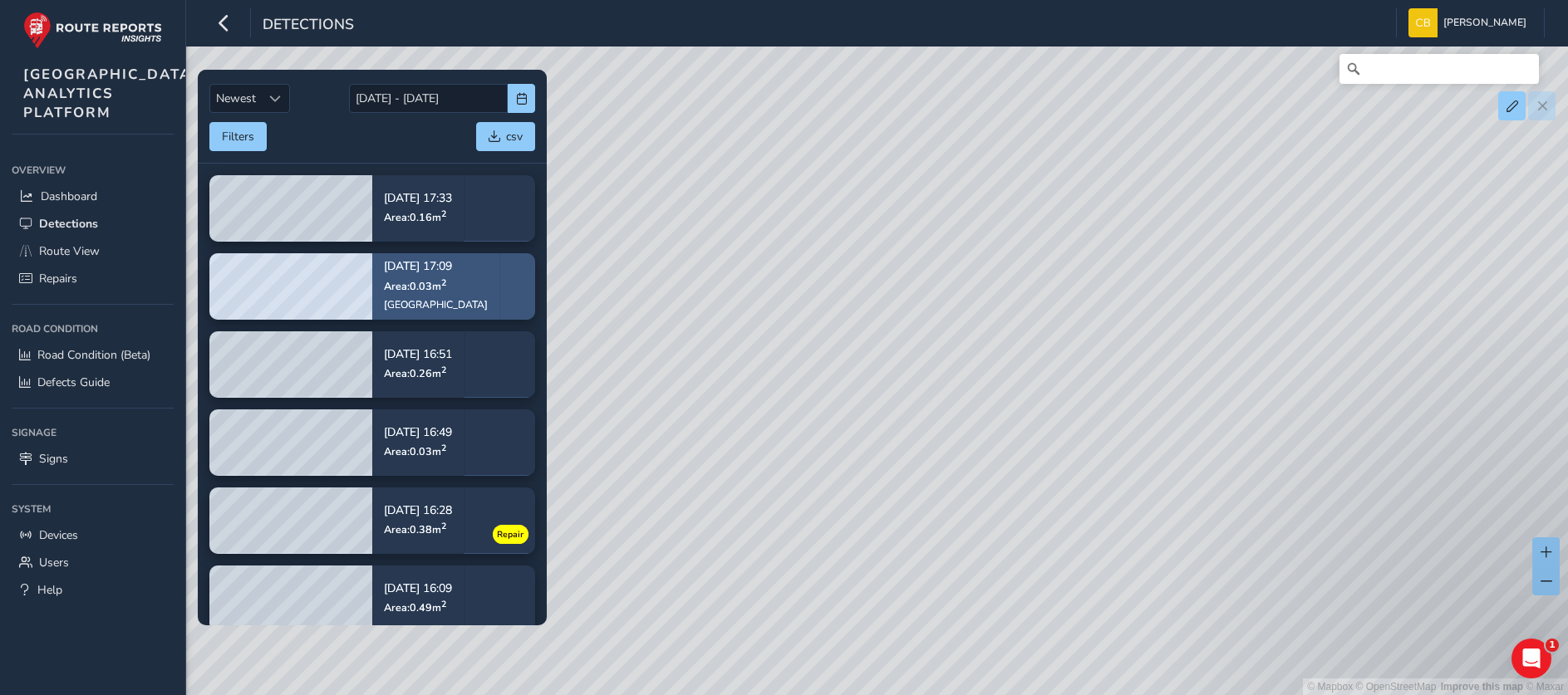
click at [398, 274] on div "[DATE] 17:09 Area: 0.03 m [STREET_ADDRESS]" at bounding box center [435, 285] width 104 height 73
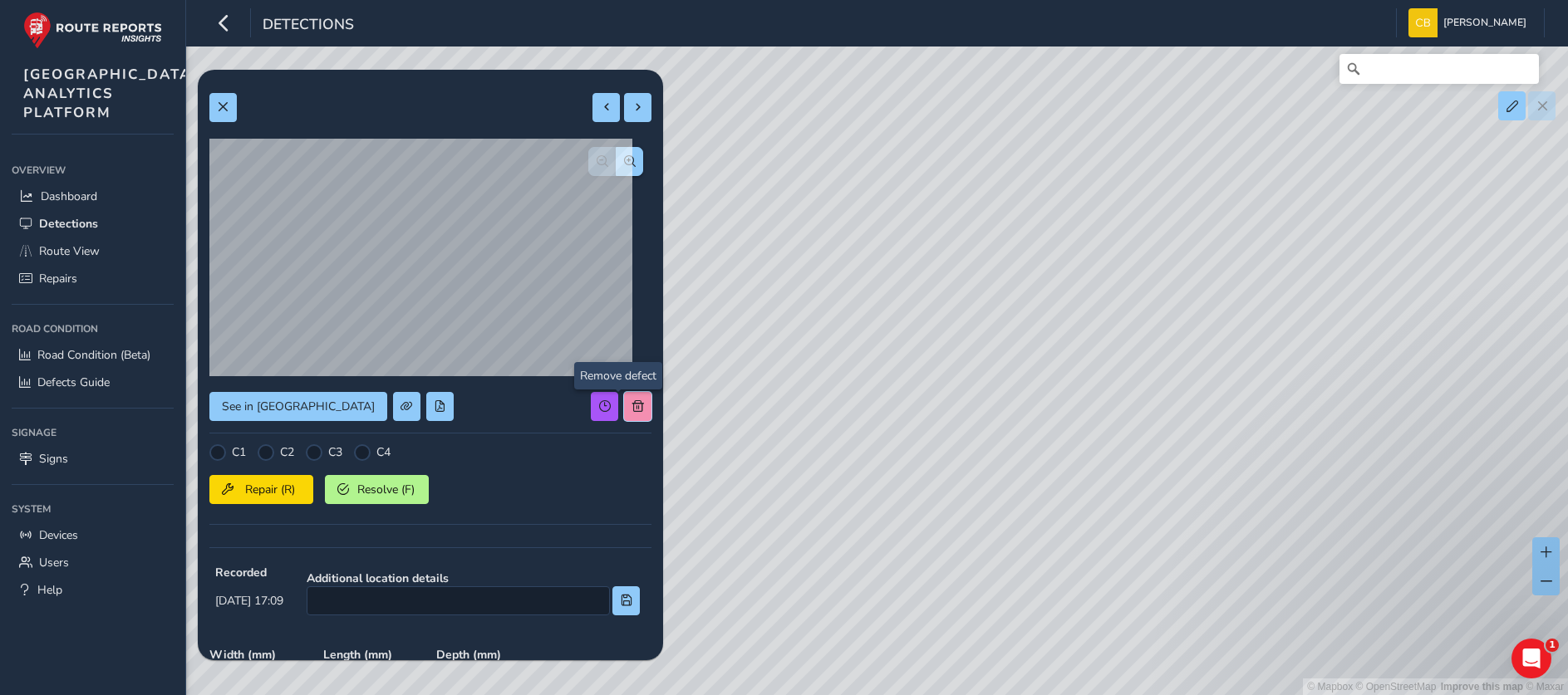
click at [633, 408] on span at bounding box center [639, 406] width 12 height 12
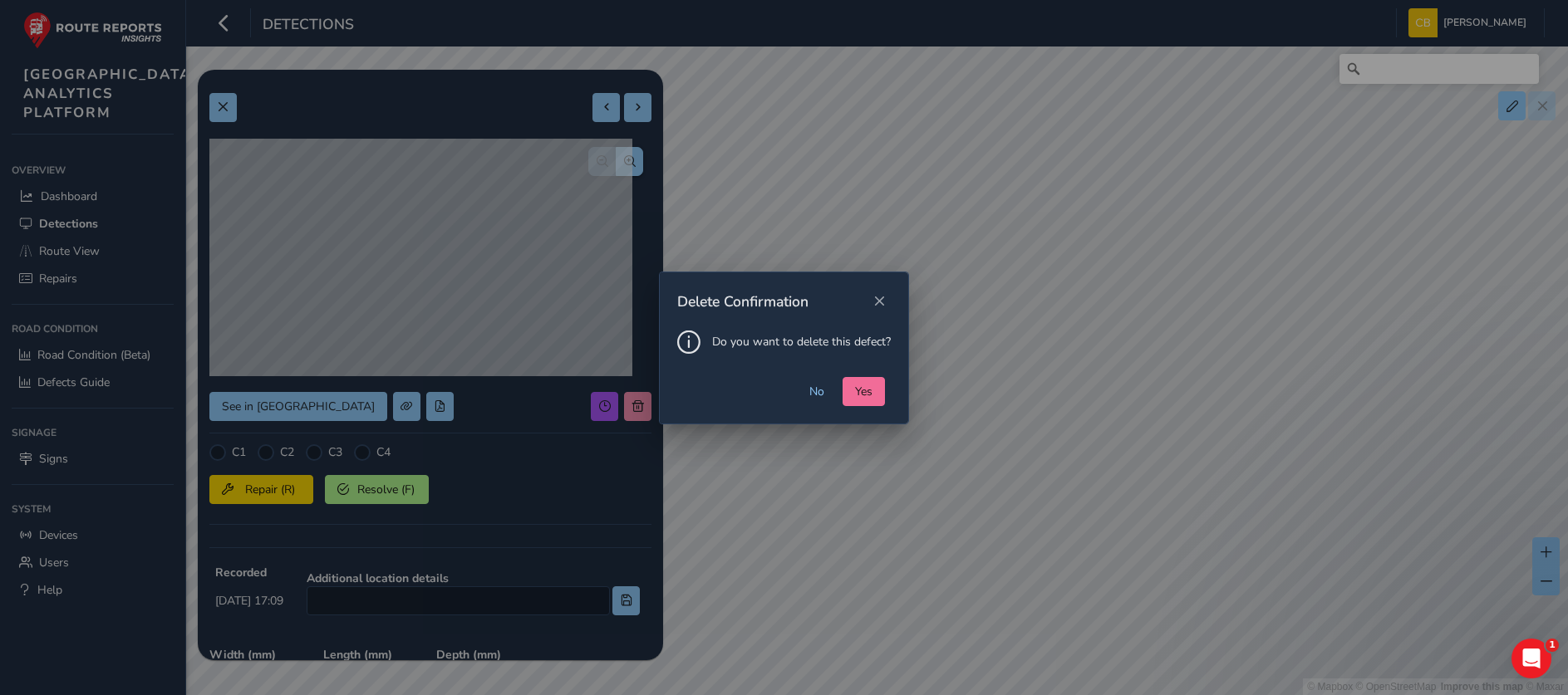
click at [858, 385] on span "Yes" at bounding box center [864, 391] width 18 height 16
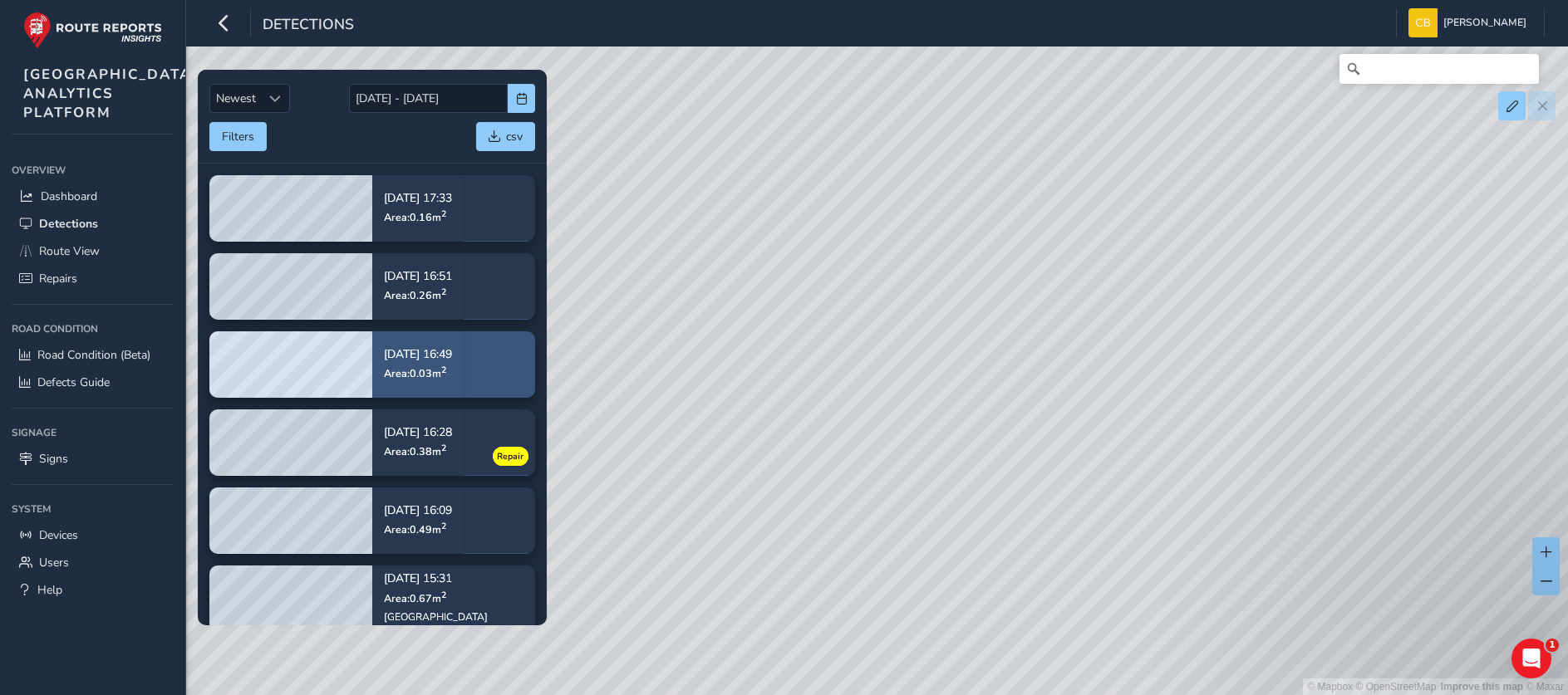
click at [420, 366] on span "Area: 0.03 m 2" at bounding box center [414, 373] width 63 height 14
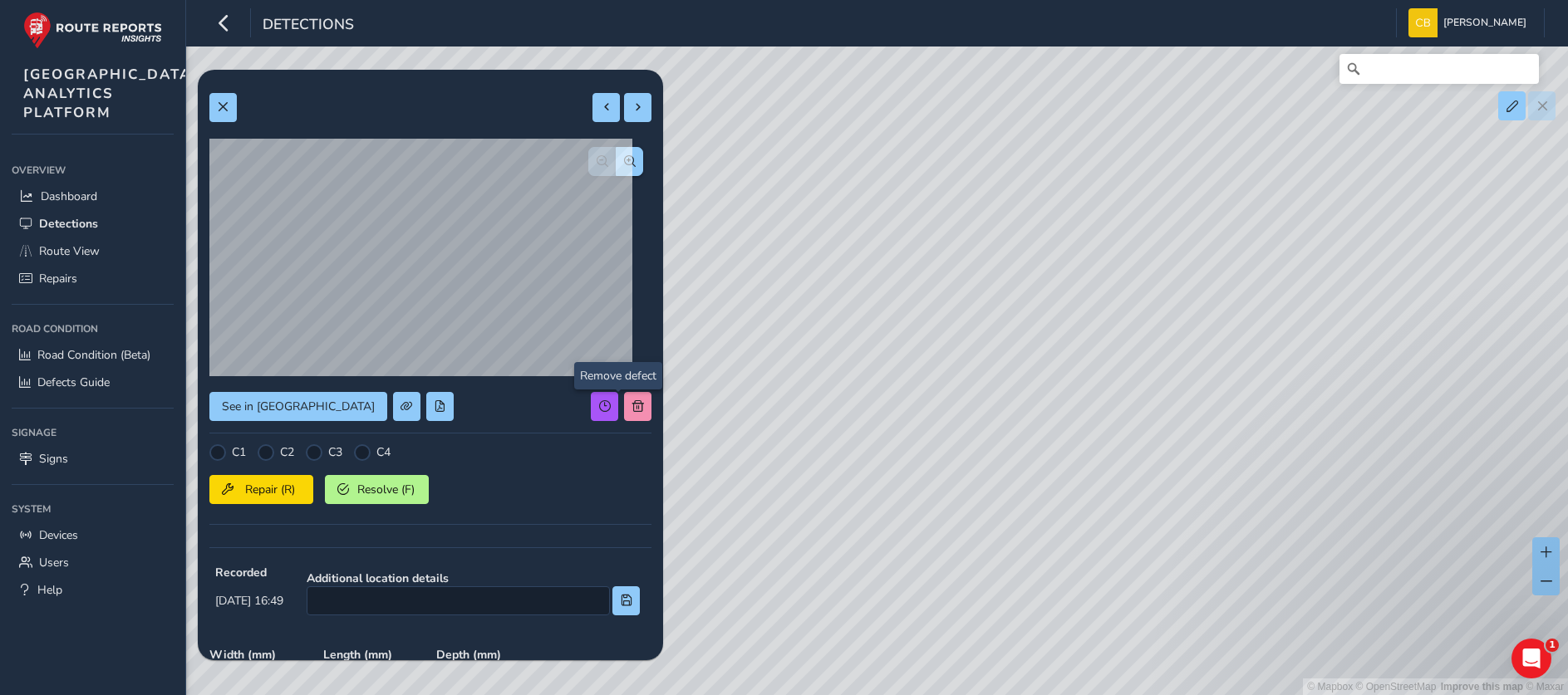
click at [604, 403] on div at bounding box center [621, 406] width 61 height 29
click at [624, 418] on button at bounding box center [638, 406] width 28 height 29
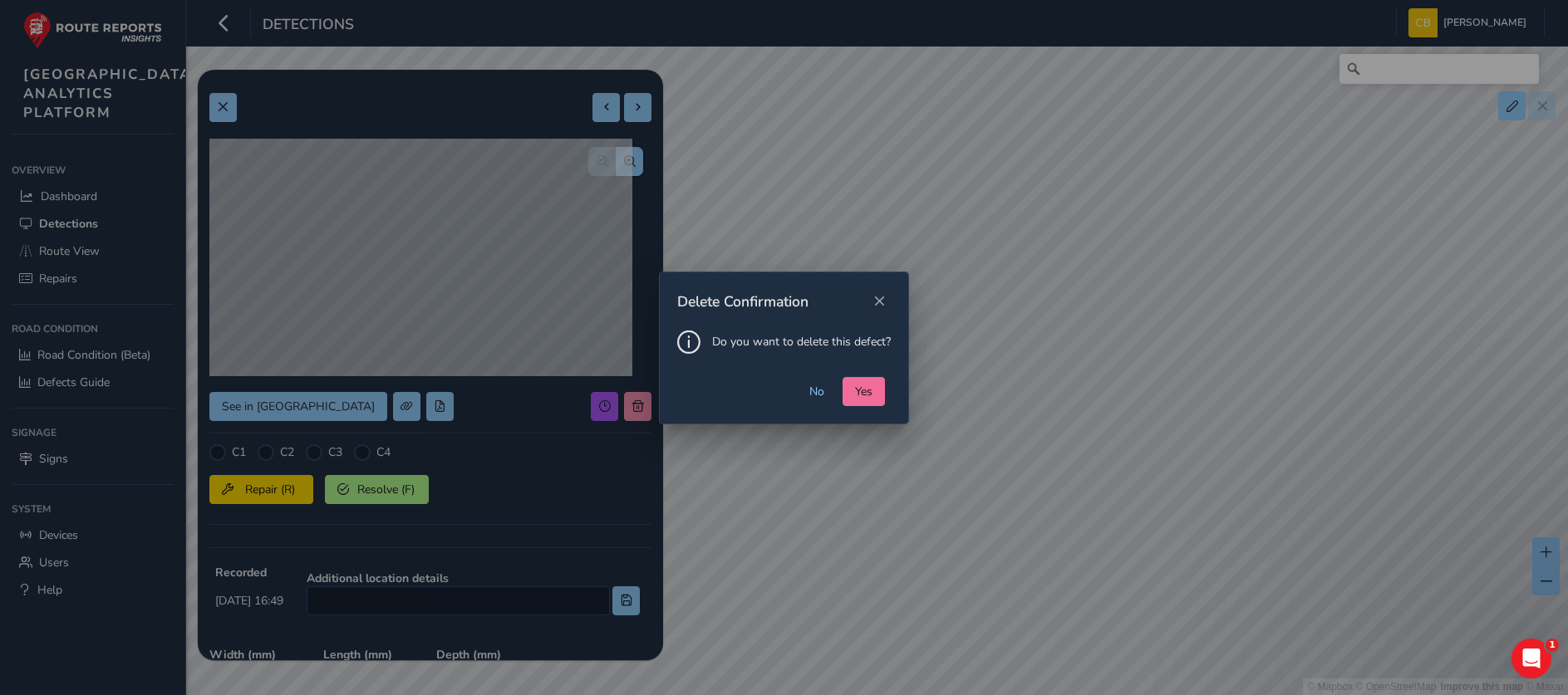
click at [850, 398] on button "Yes" at bounding box center [864, 391] width 43 height 29
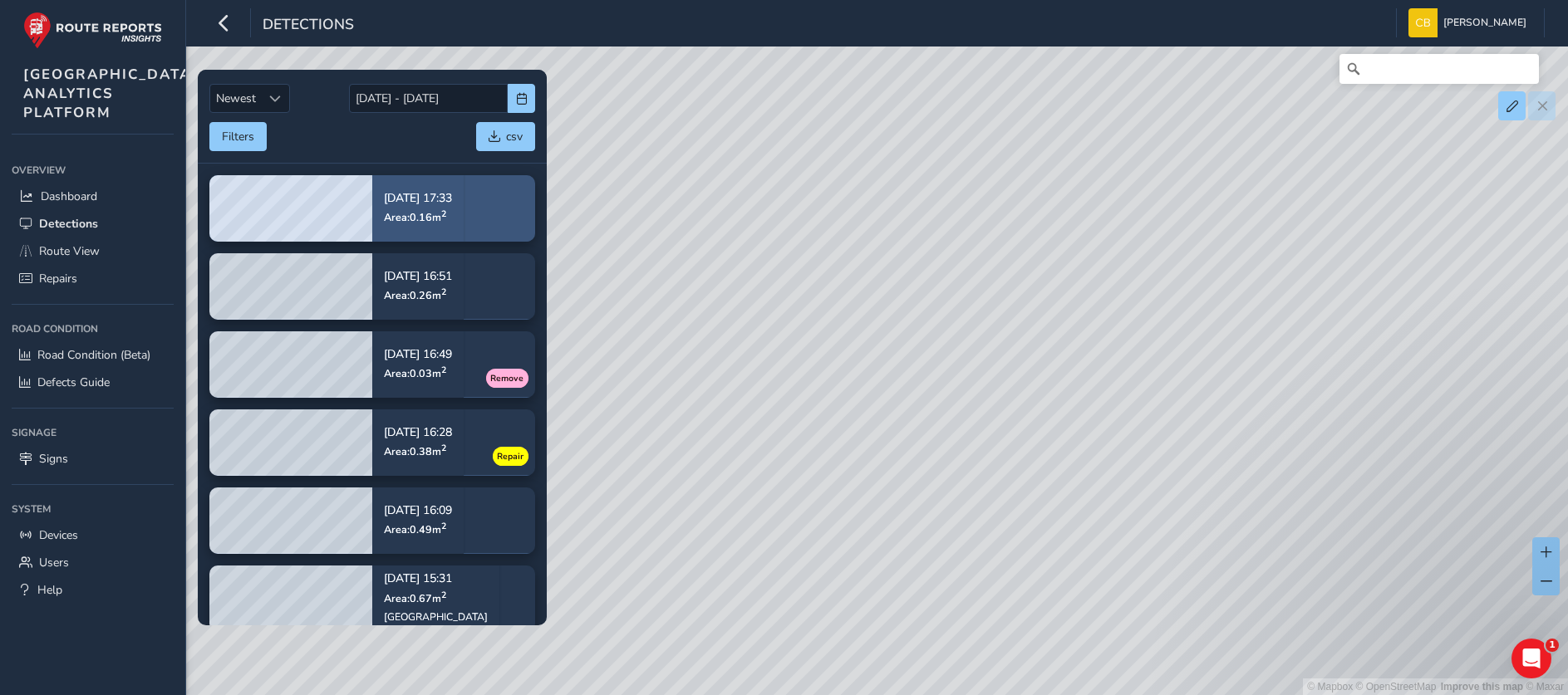
click at [382, 224] on div "[DATE] 17:33 Area: 0.16 m 2" at bounding box center [418, 208] width 92 height 78
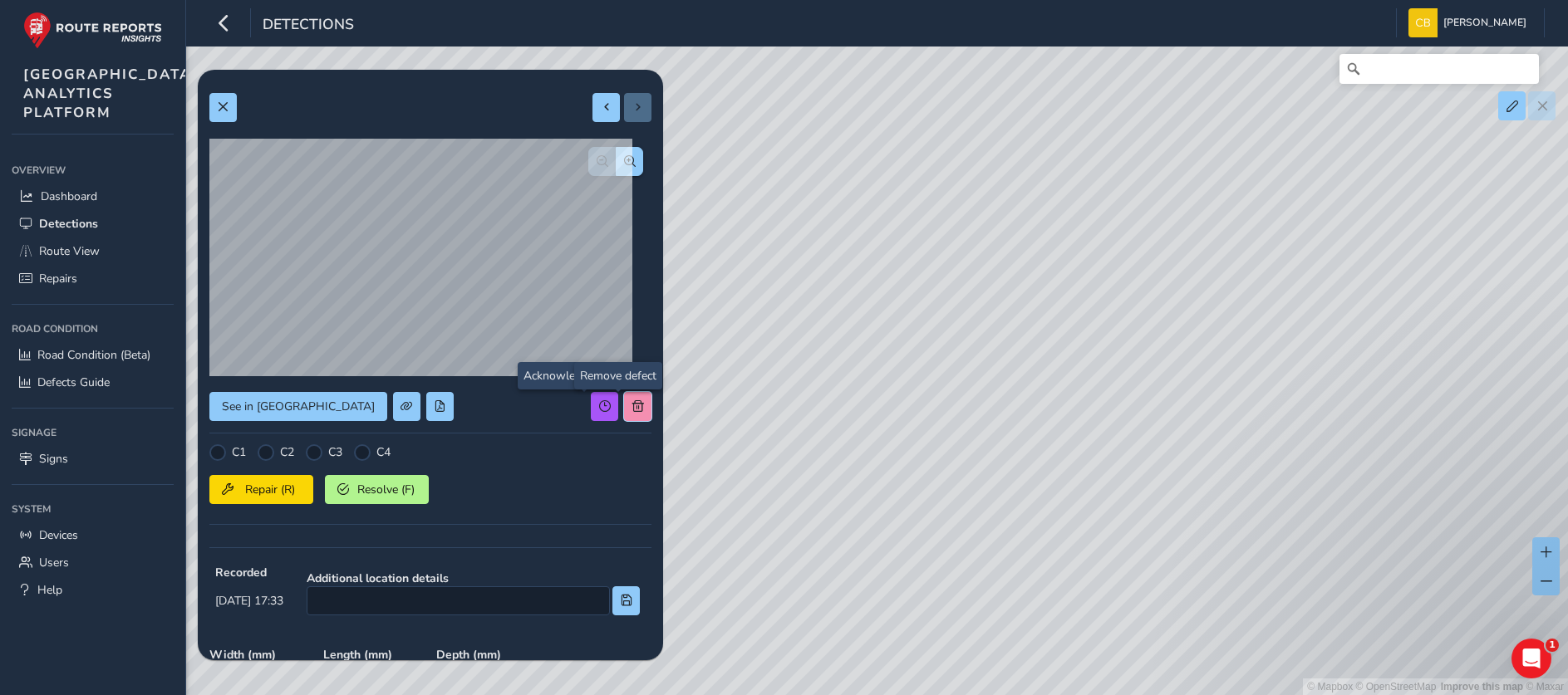
click at [633, 401] on span at bounding box center [639, 406] width 12 height 12
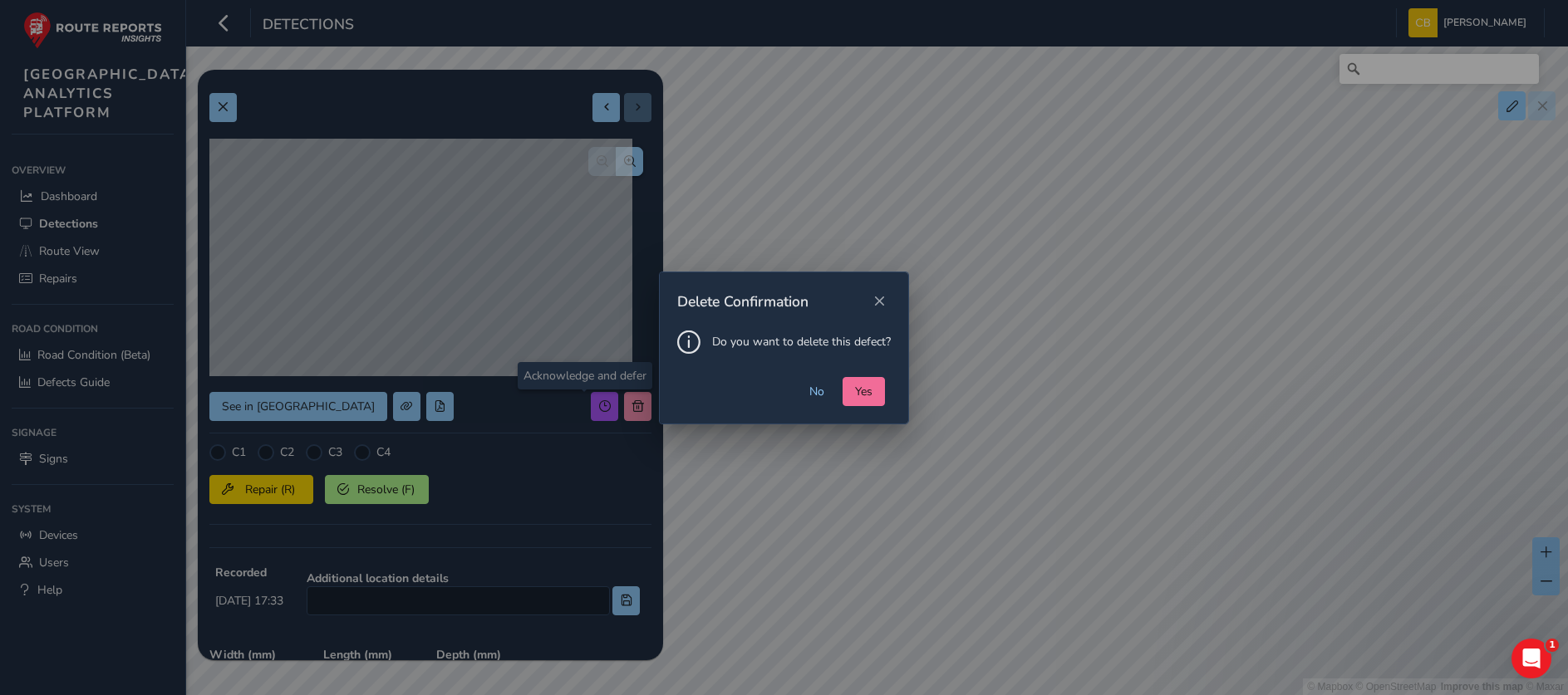
click at [861, 386] on span "Yes" at bounding box center [864, 391] width 18 height 16
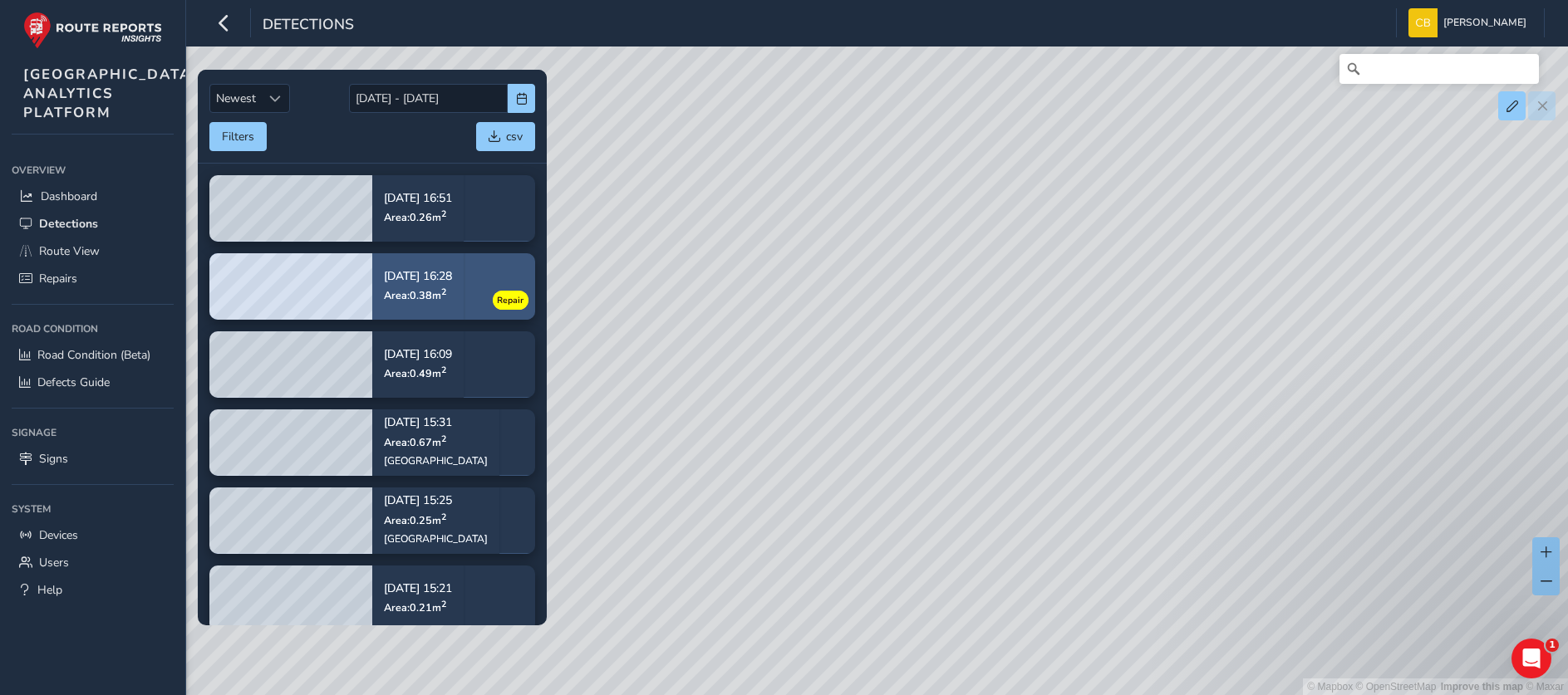
click at [393, 293] on span "Area: 0.38 m 2" at bounding box center [414, 295] width 63 height 14
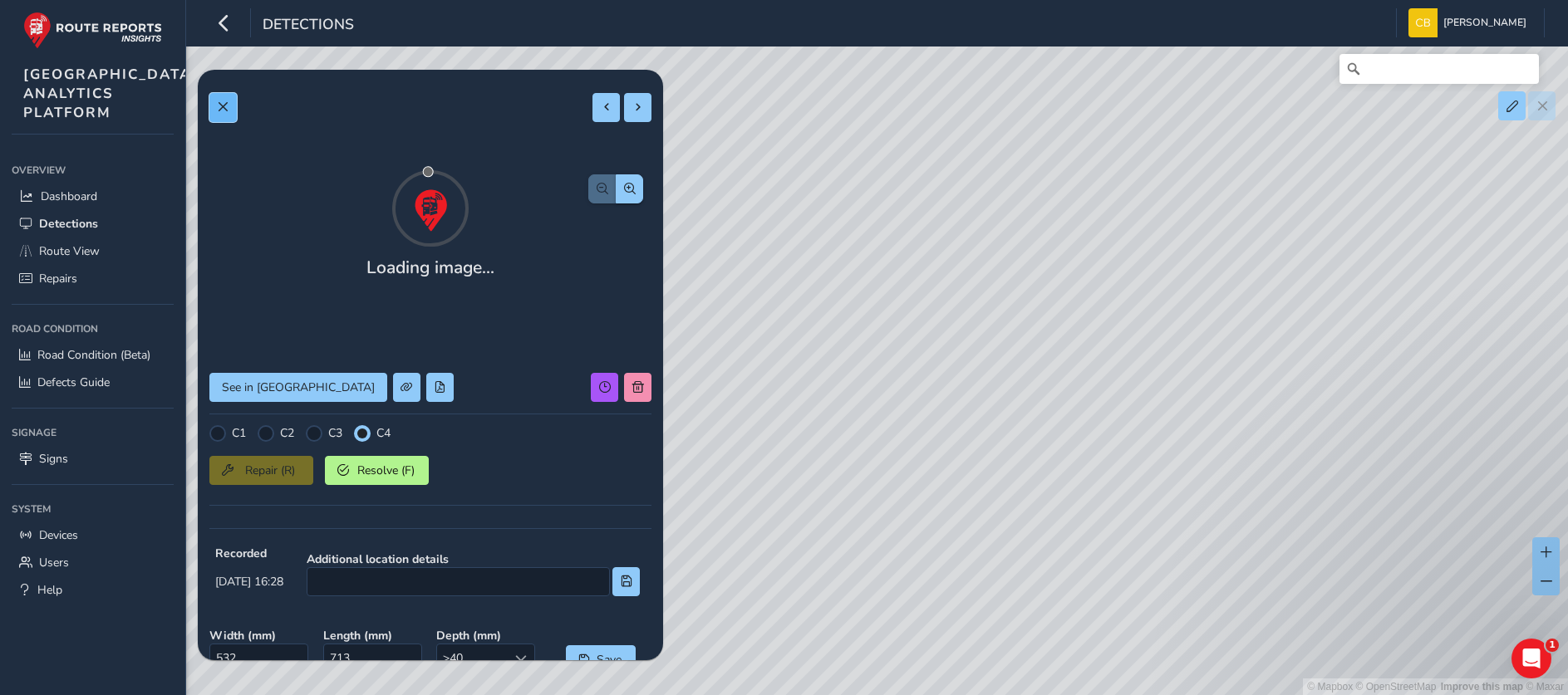
click at [230, 96] on button at bounding box center [223, 107] width 28 height 29
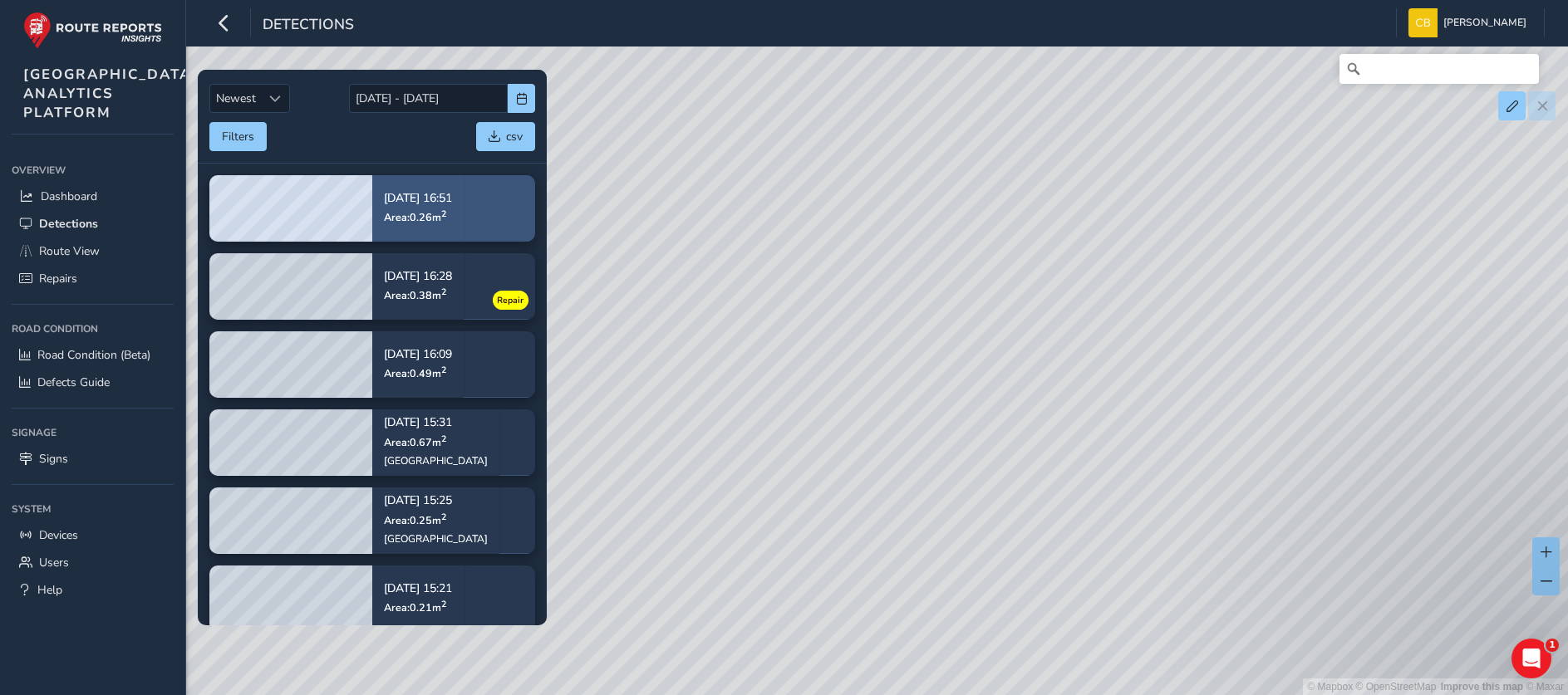
click at [404, 210] on span "Area: 0.26 m 2" at bounding box center [414, 217] width 63 height 14
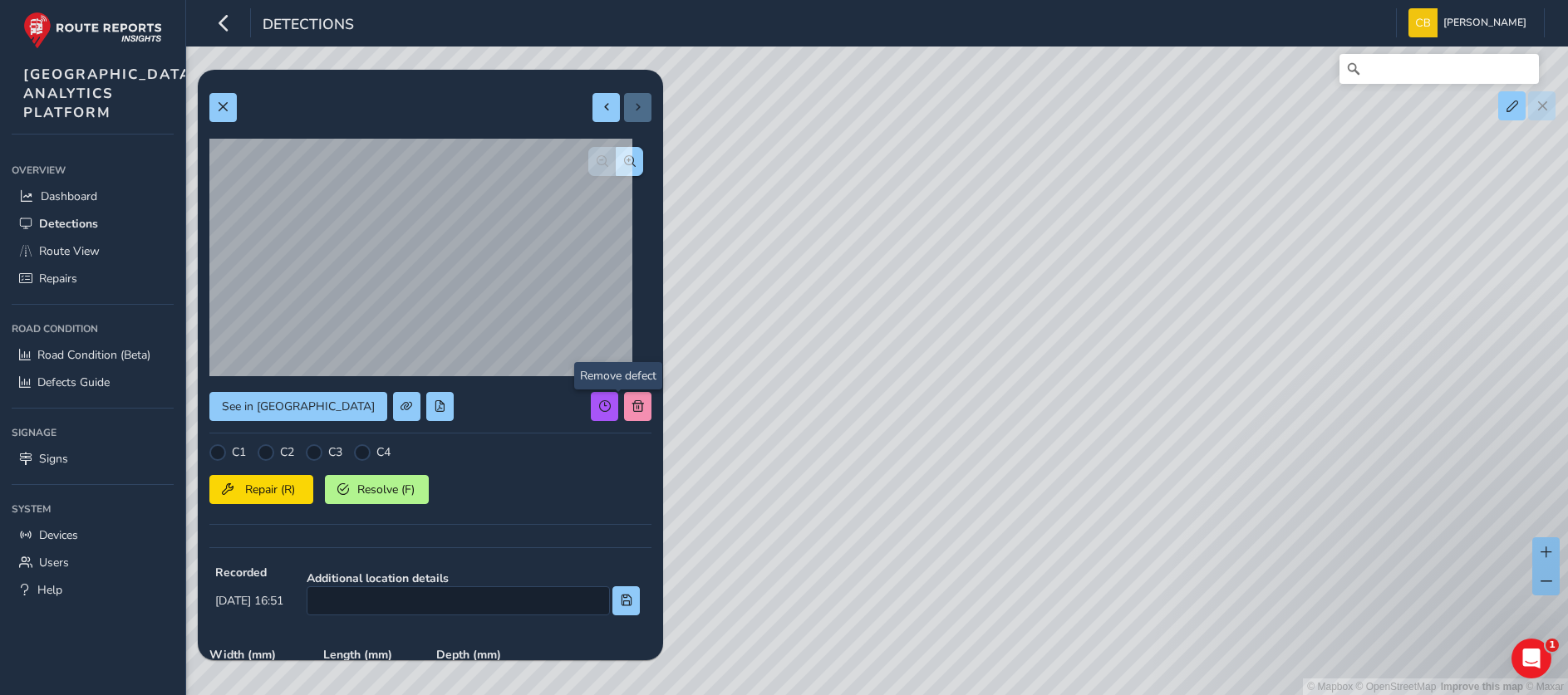
click at [620, 409] on div "See in Route View C1 C2 C3 C4 Repair (R) Resolve (F) Recorded [DATE] 16:51 Addi…" at bounding box center [430, 508] width 442 height 852
click at [624, 418] on button at bounding box center [638, 406] width 28 height 29
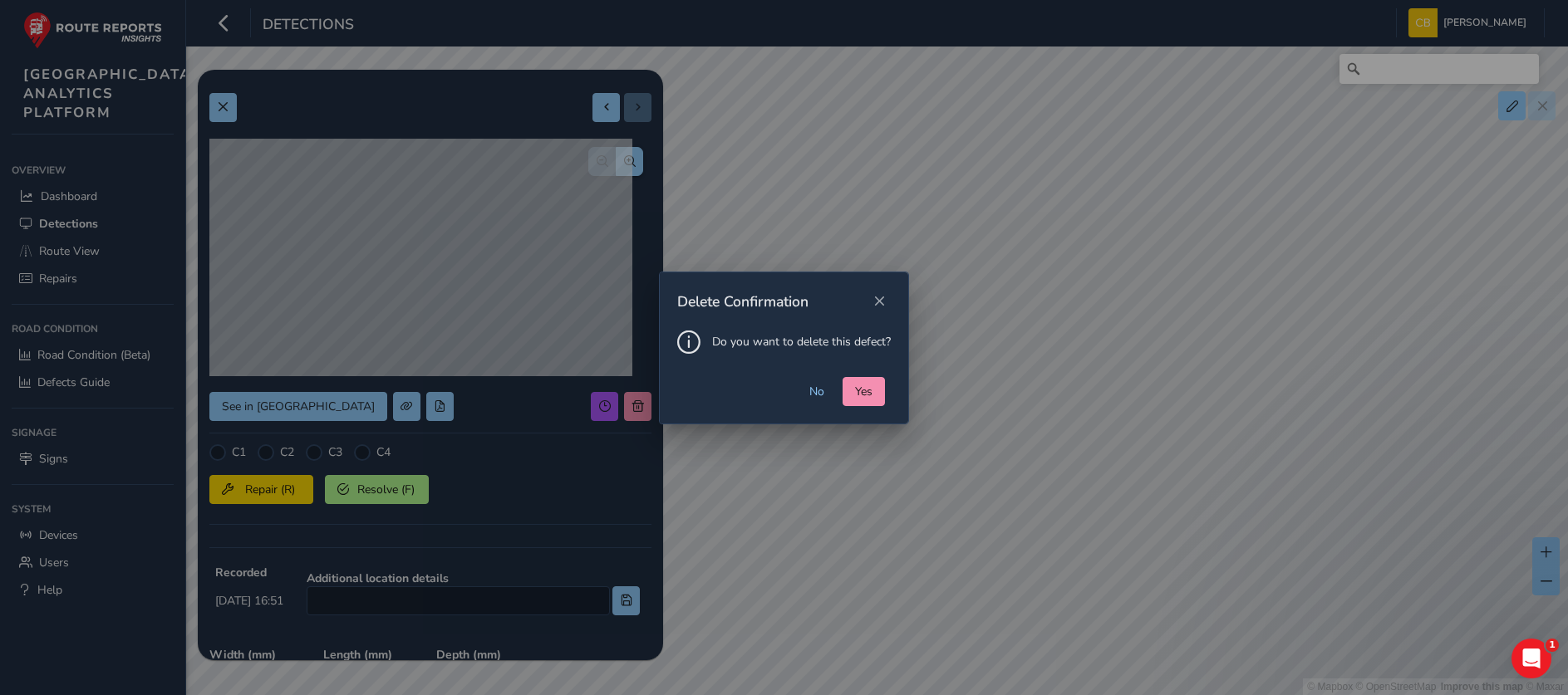
drag, startPoint x: 854, startPoint y: 383, endPoint x: 830, endPoint y: 383, distance: 24.0
click at [855, 383] on button "Yes" at bounding box center [864, 391] width 43 height 29
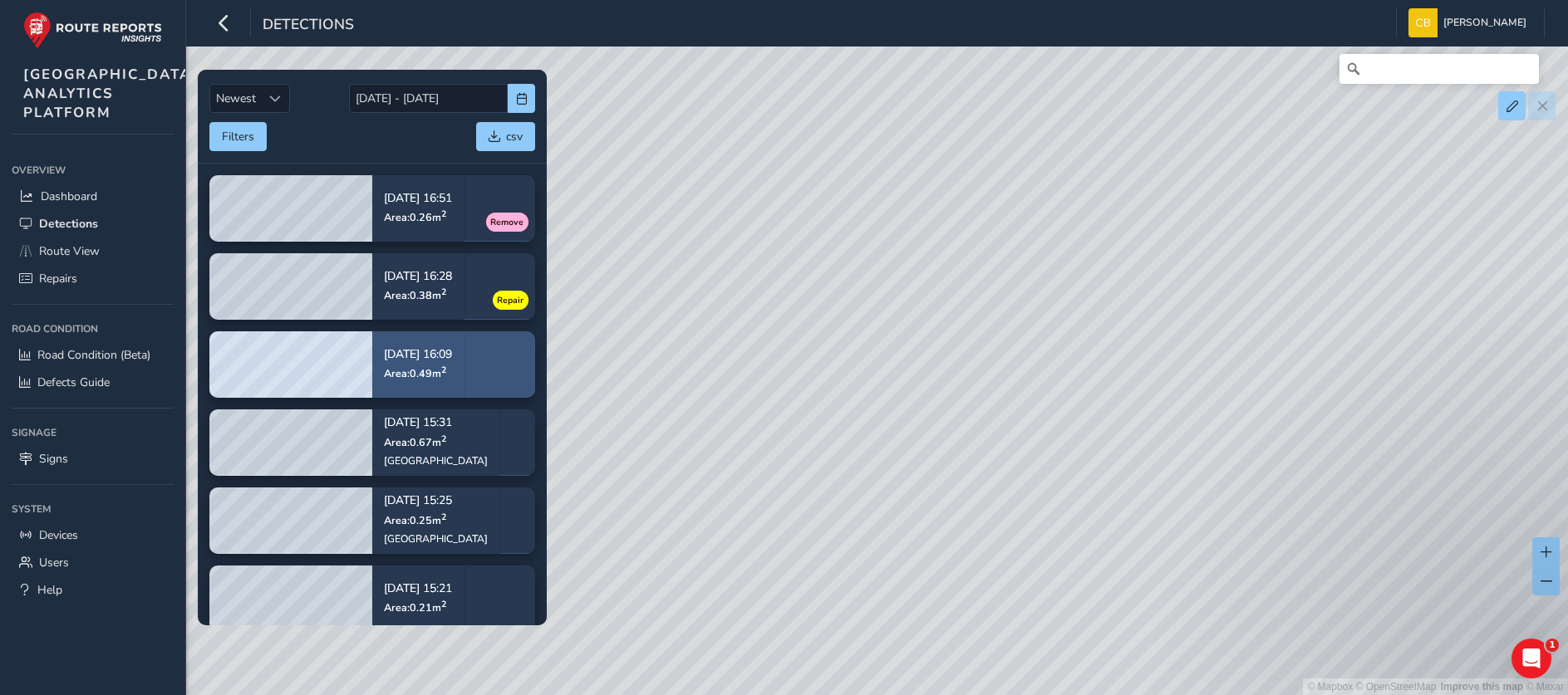
click at [417, 368] on span "Area: 0.49 m 2" at bounding box center [414, 373] width 63 height 14
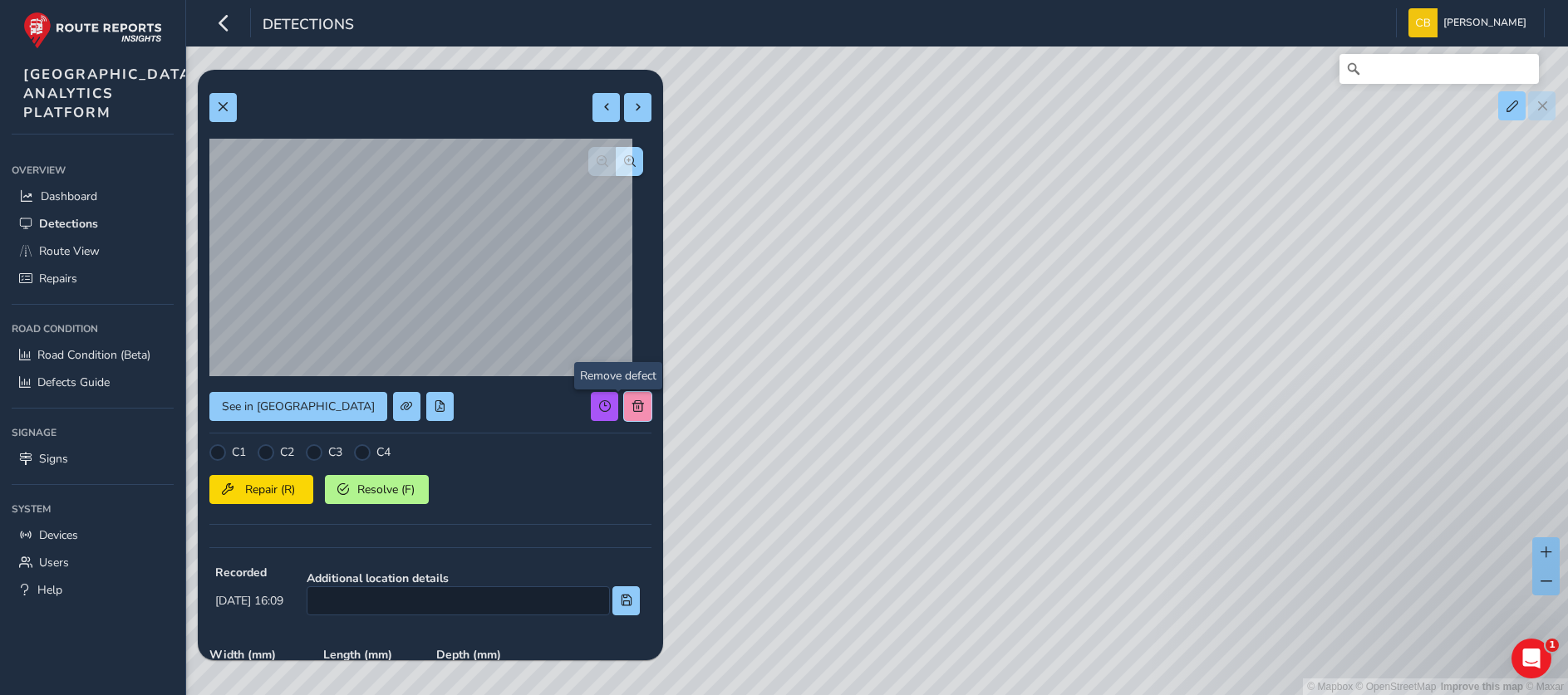
click at [633, 406] on span at bounding box center [639, 406] width 12 height 12
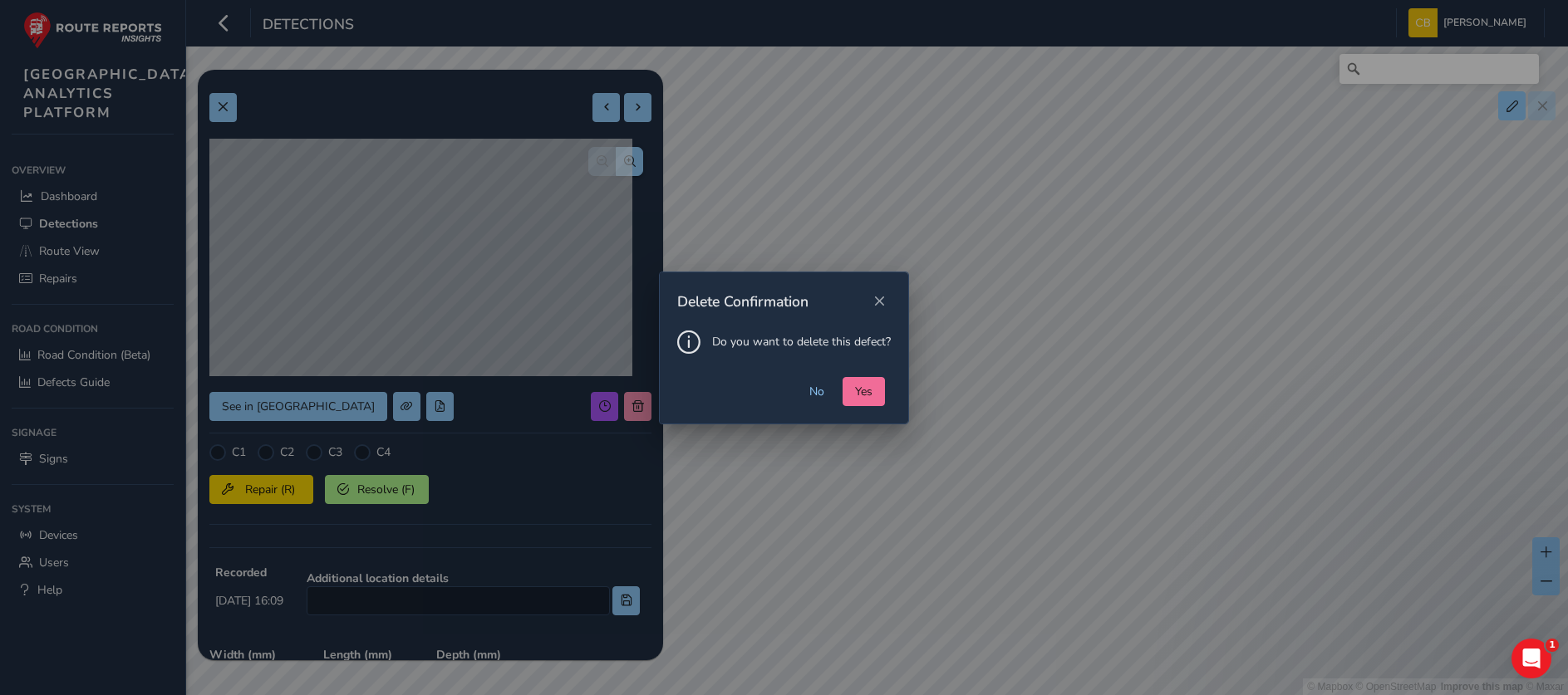
click at [845, 393] on button "Yes" at bounding box center [864, 391] width 43 height 29
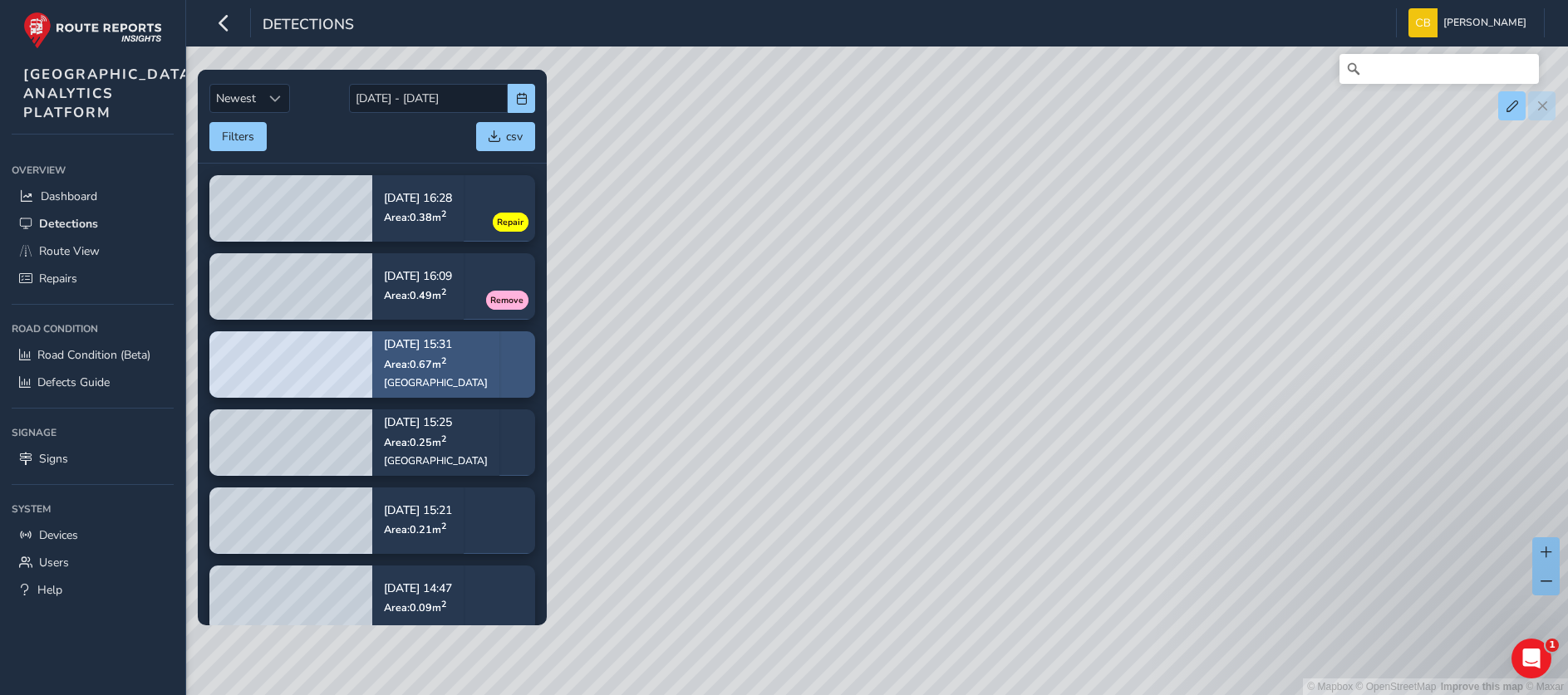
click at [374, 363] on div "[DATE] 15:31 Area: 0.67 m 2 [GEOGRAPHIC_DATA]" at bounding box center [436, 363] width 128 height 97
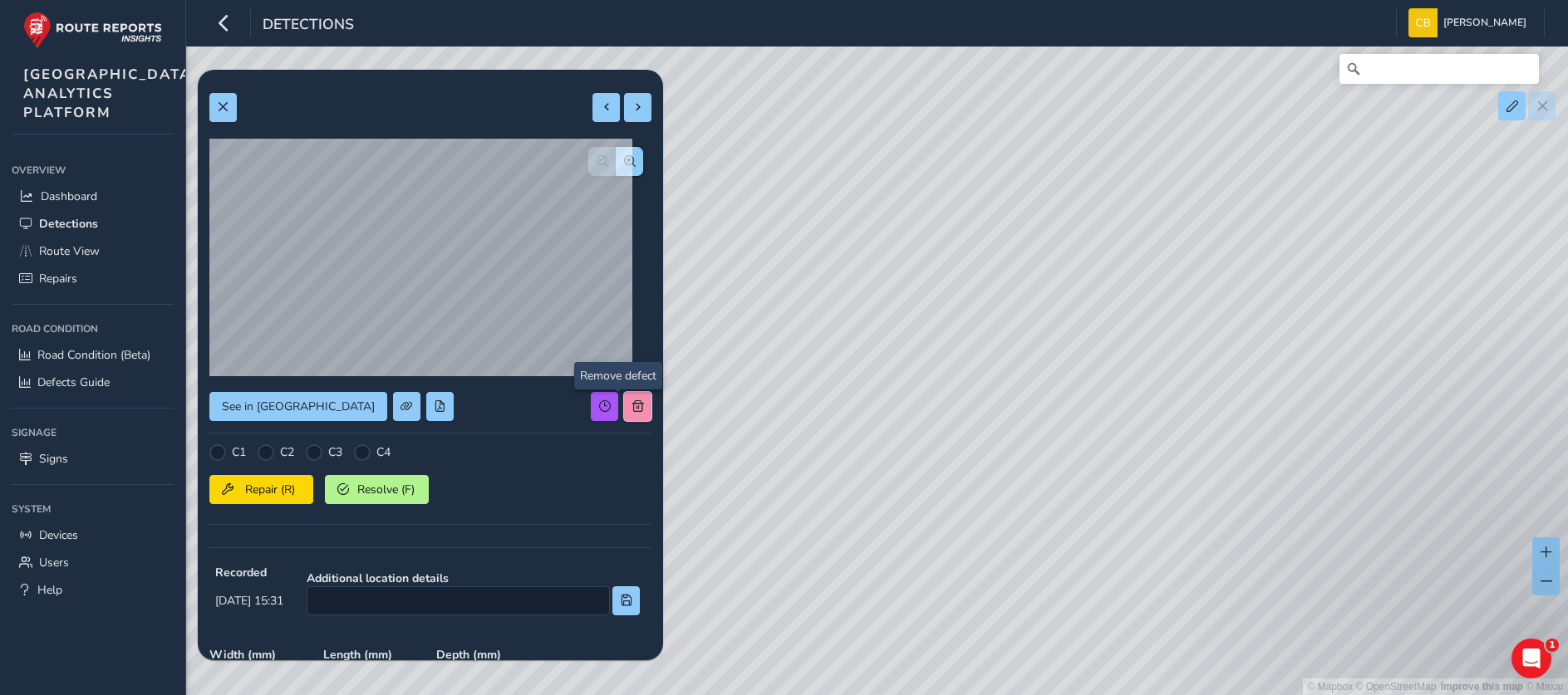
click at [633, 404] on span at bounding box center [639, 406] width 12 height 12
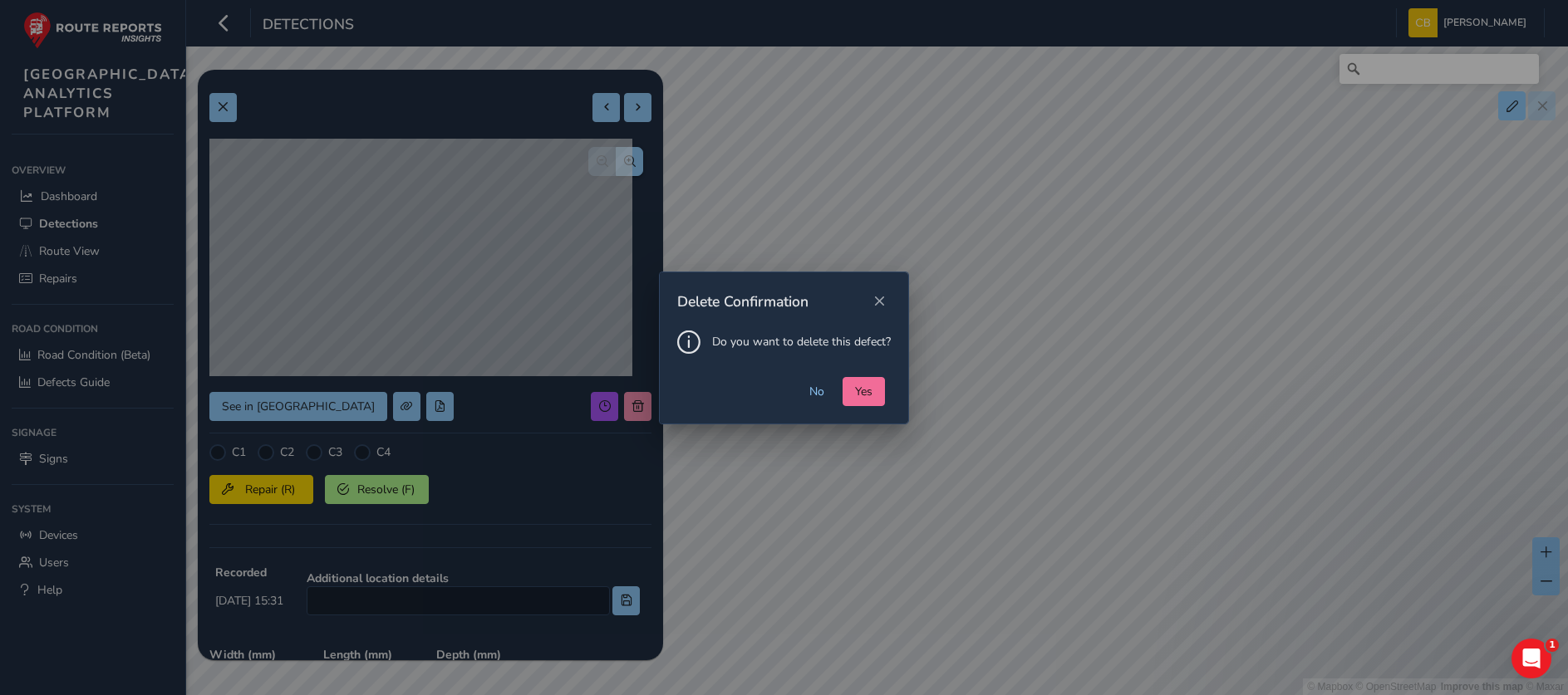
click at [850, 383] on button "Yes" at bounding box center [864, 391] width 43 height 29
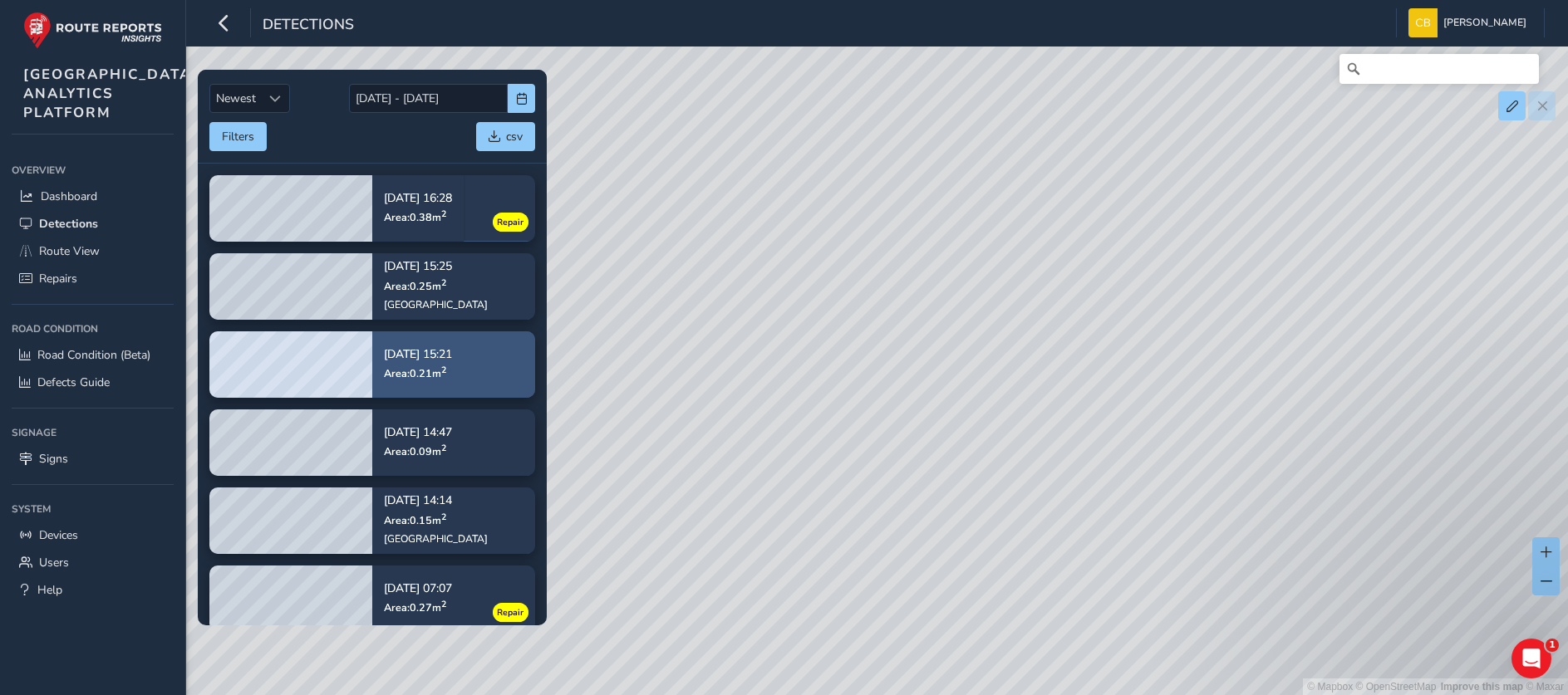
click at [452, 358] on p "[DATE] 15:21" at bounding box center [417, 354] width 68 height 12
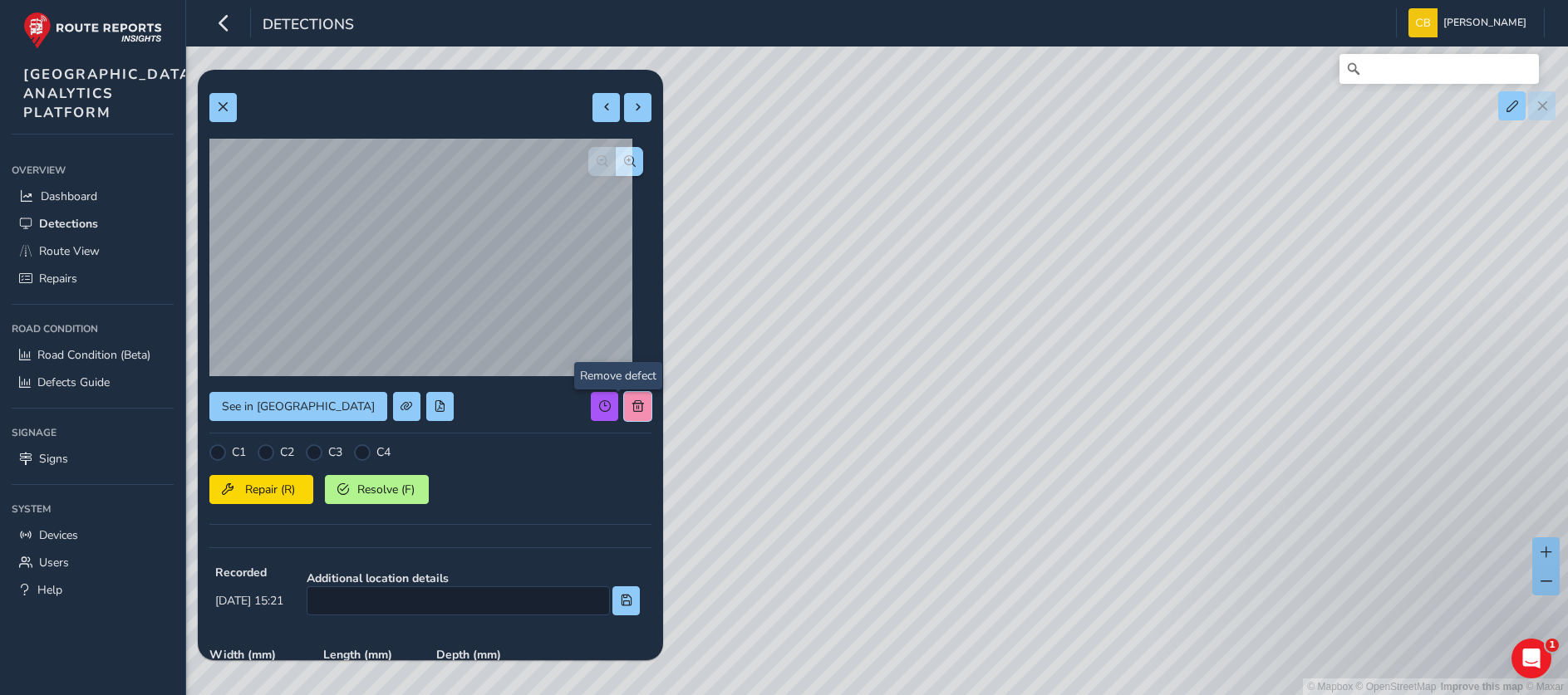
click at [627, 401] on button at bounding box center [638, 406] width 28 height 29
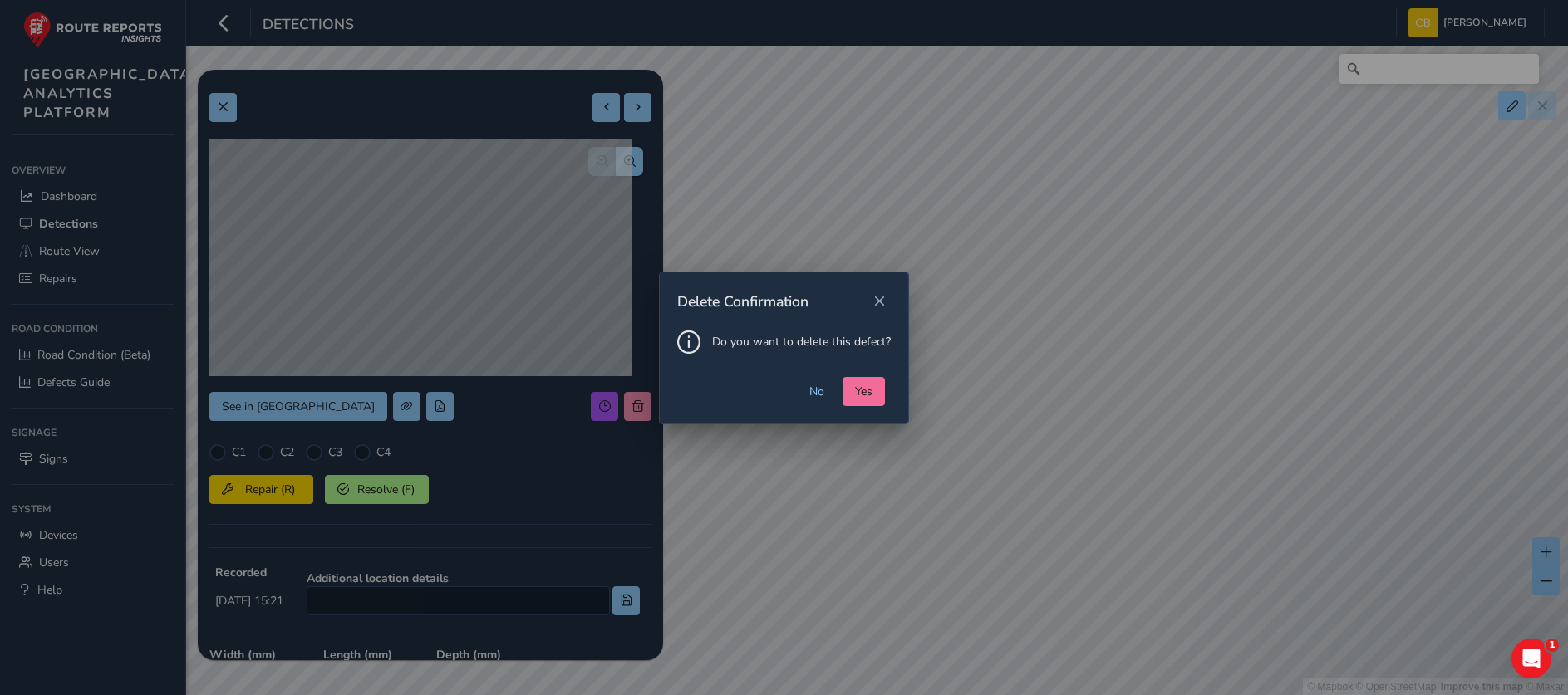
click at [862, 384] on span "Yes" at bounding box center [864, 391] width 18 height 16
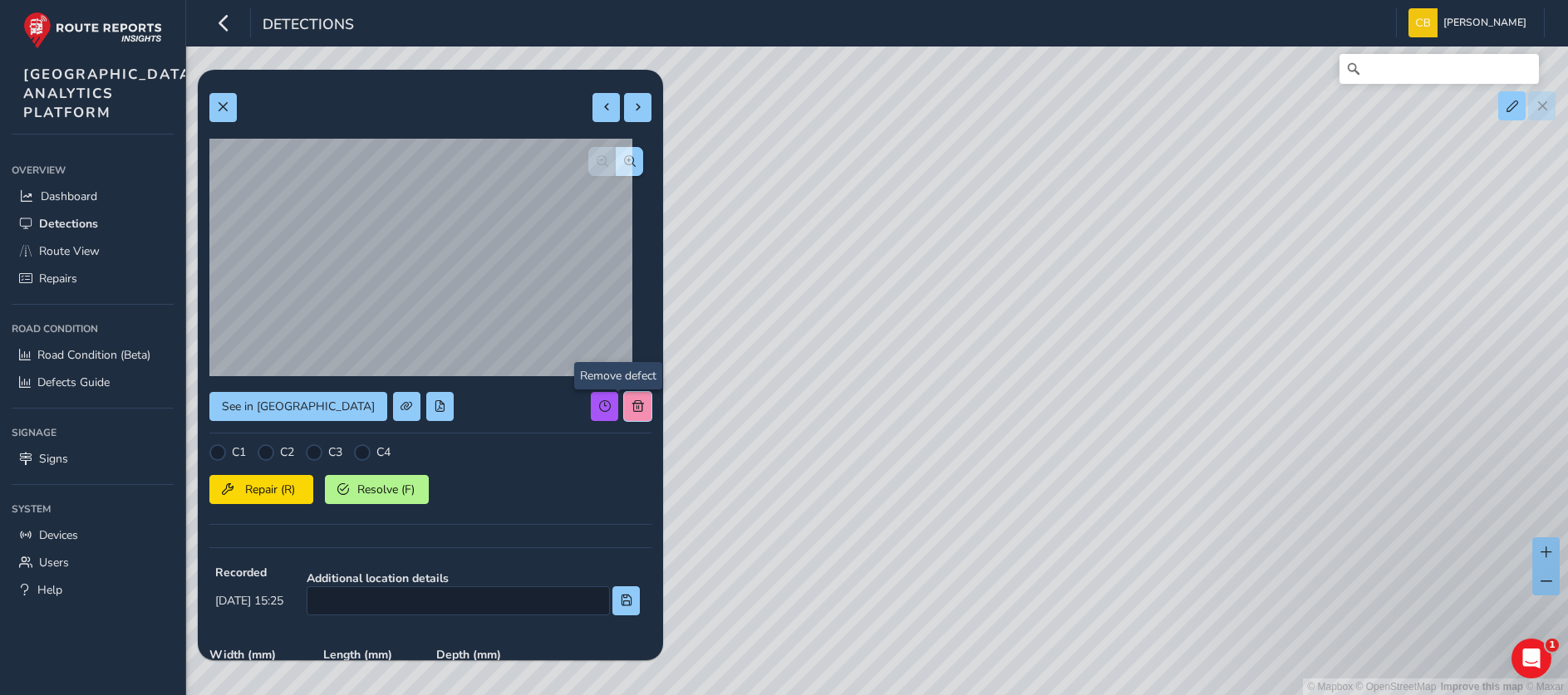
click at [629, 405] on button at bounding box center [638, 406] width 28 height 29
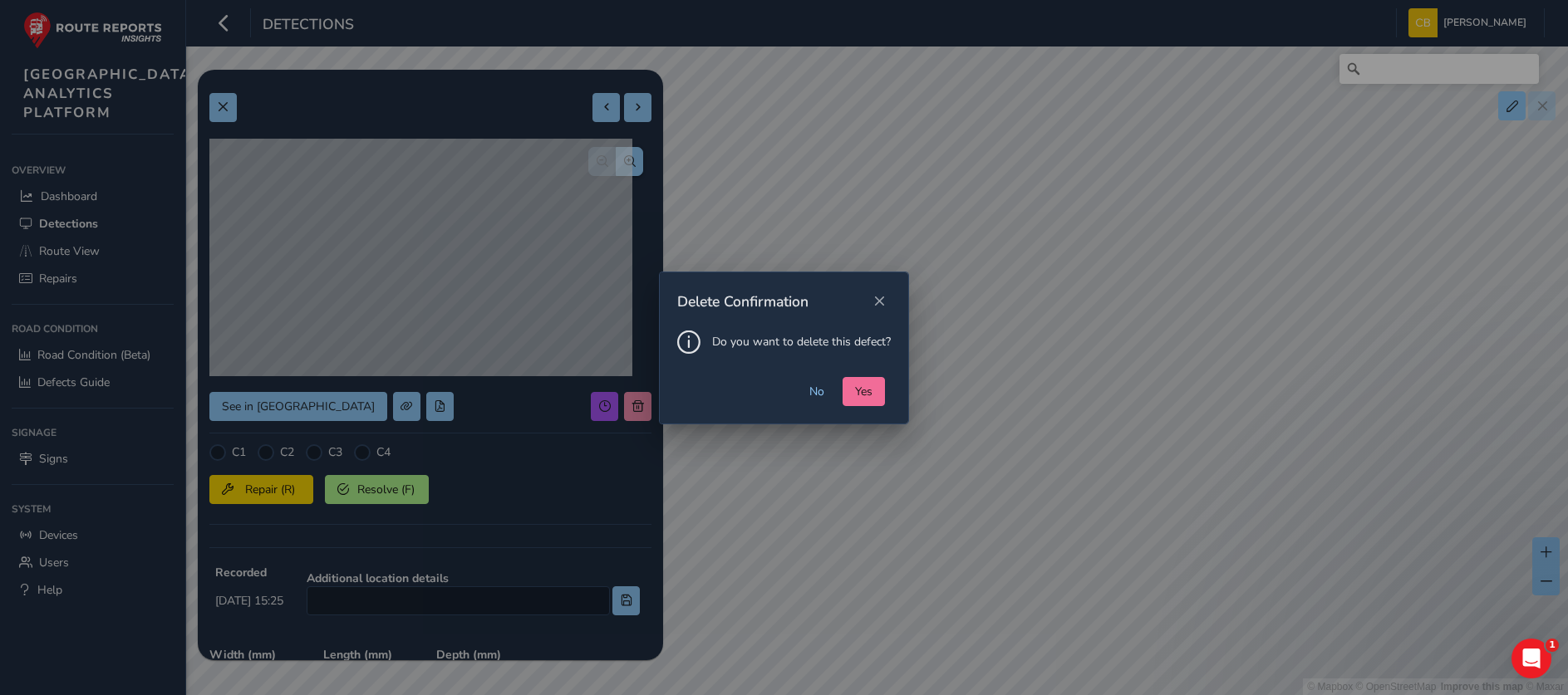
click at [850, 392] on button "Yes" at bounding box center [864, 391] width 43 height 29
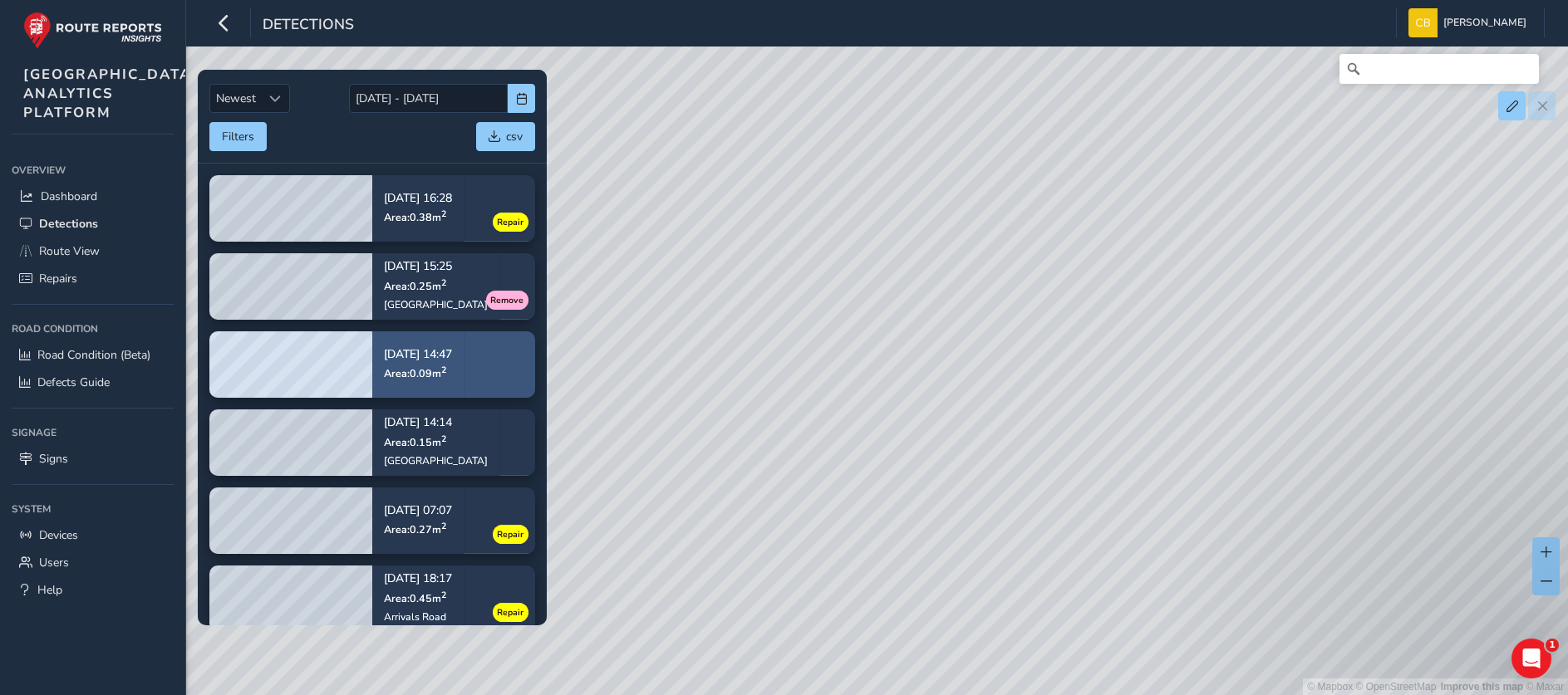
click at [401, 370] on span "Area: 0.09 m 2" at bounding box center [414, 373] width 63 height 14
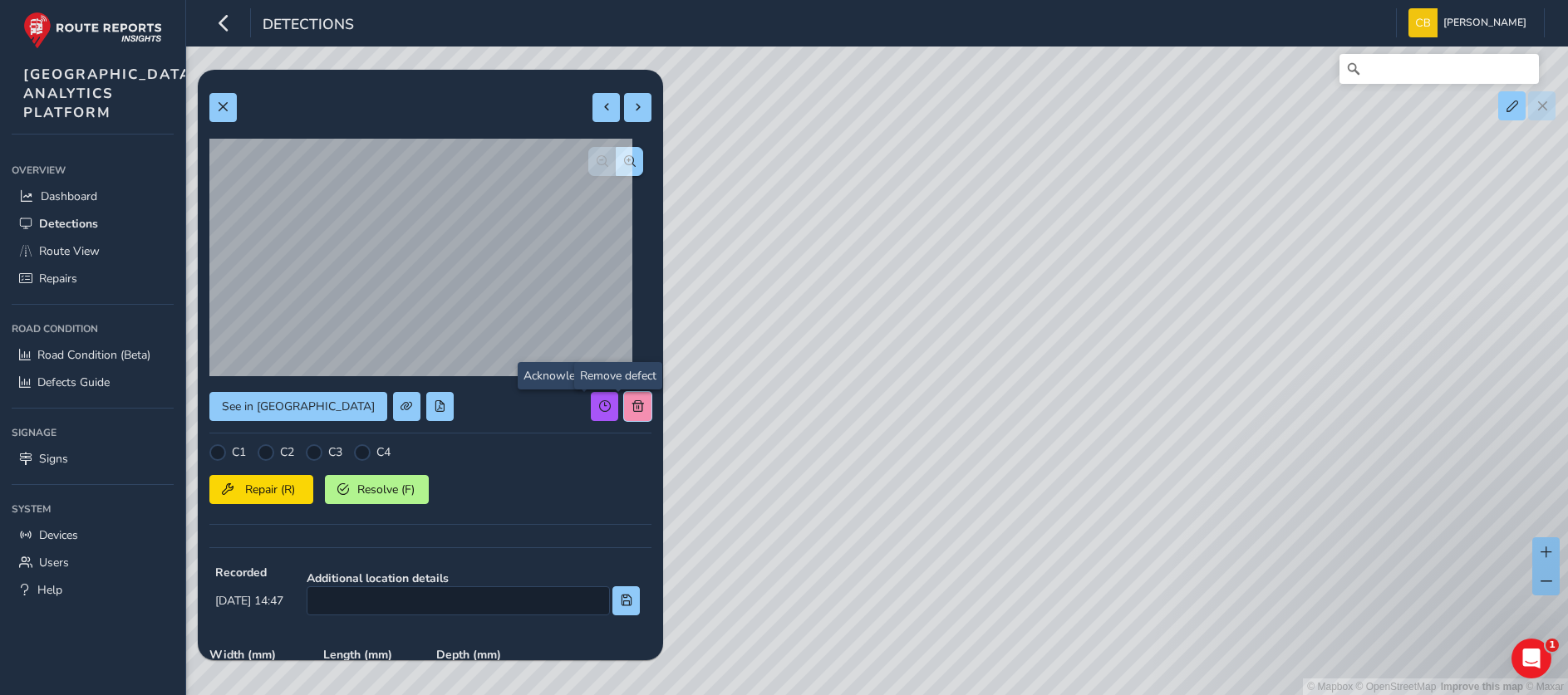
click at [624, 398] on button at bounding box center [638, 406] width 28 height 29
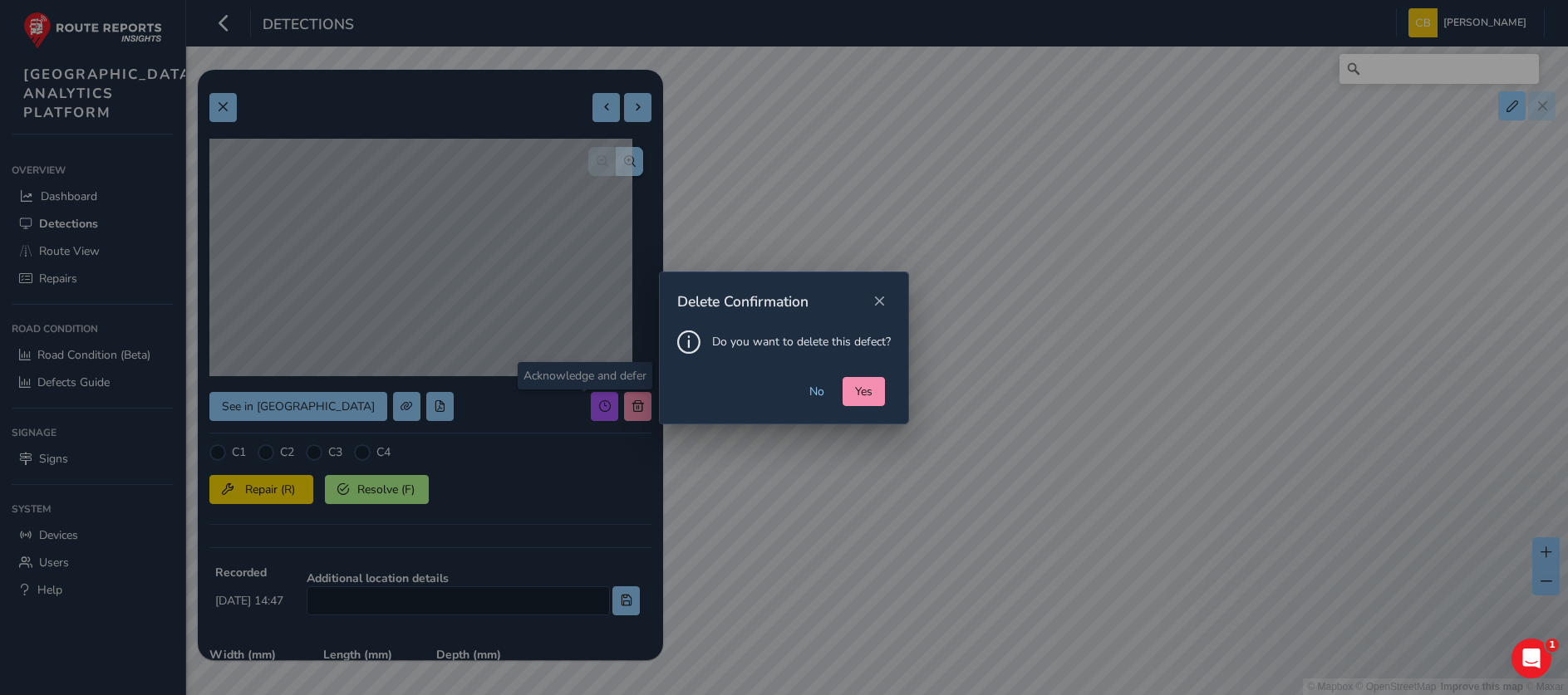
click at [837, 390] on div "No Yes" at bounding box center [783, 400] width 248 height 47
click at [847, 389] on button "Yes" at bounding box center [864, 391] width 43 height 29
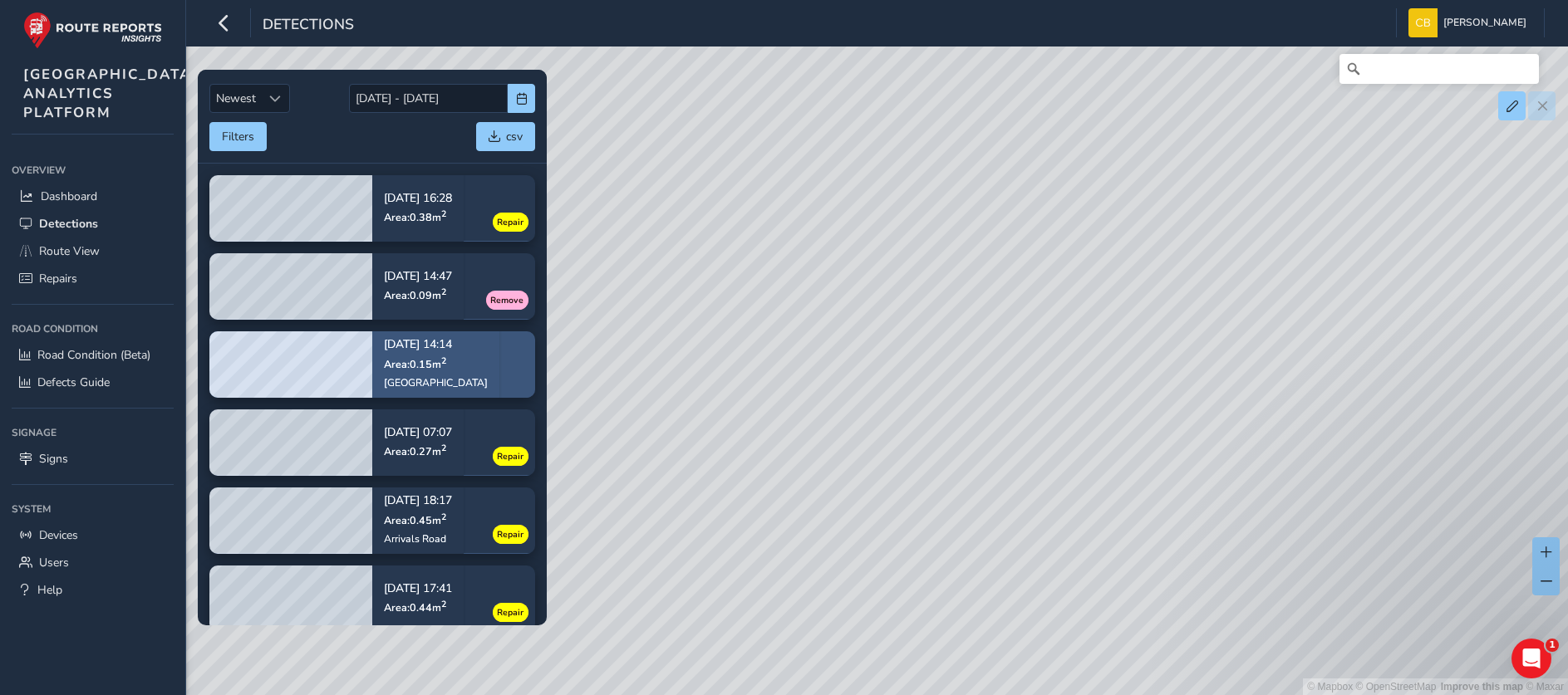
click at [448, 383] on div "[GEOGRAPHIC_DATA]" at bounding box center [435, 381] width 104 height 13
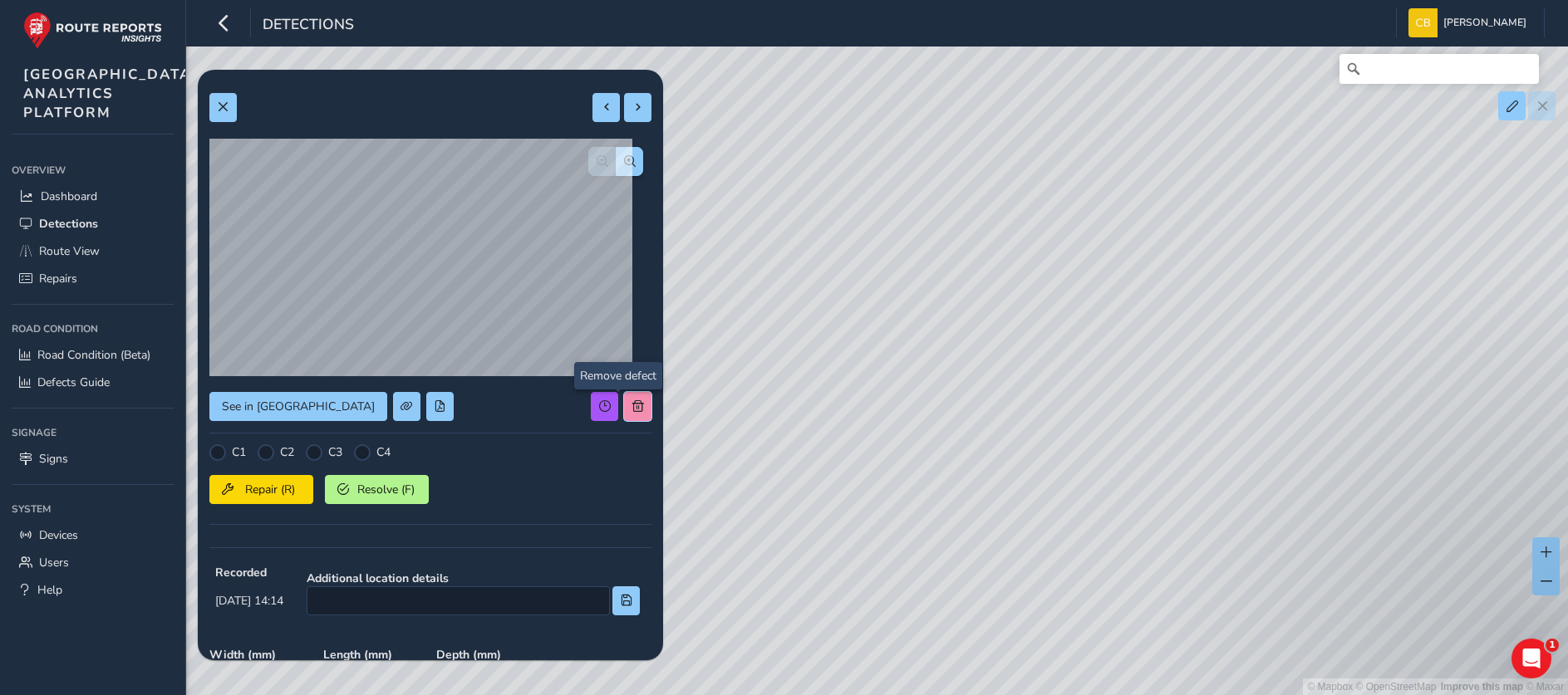
click at [633, 400] on span at bounding box center [639, 406] width 12 height 12
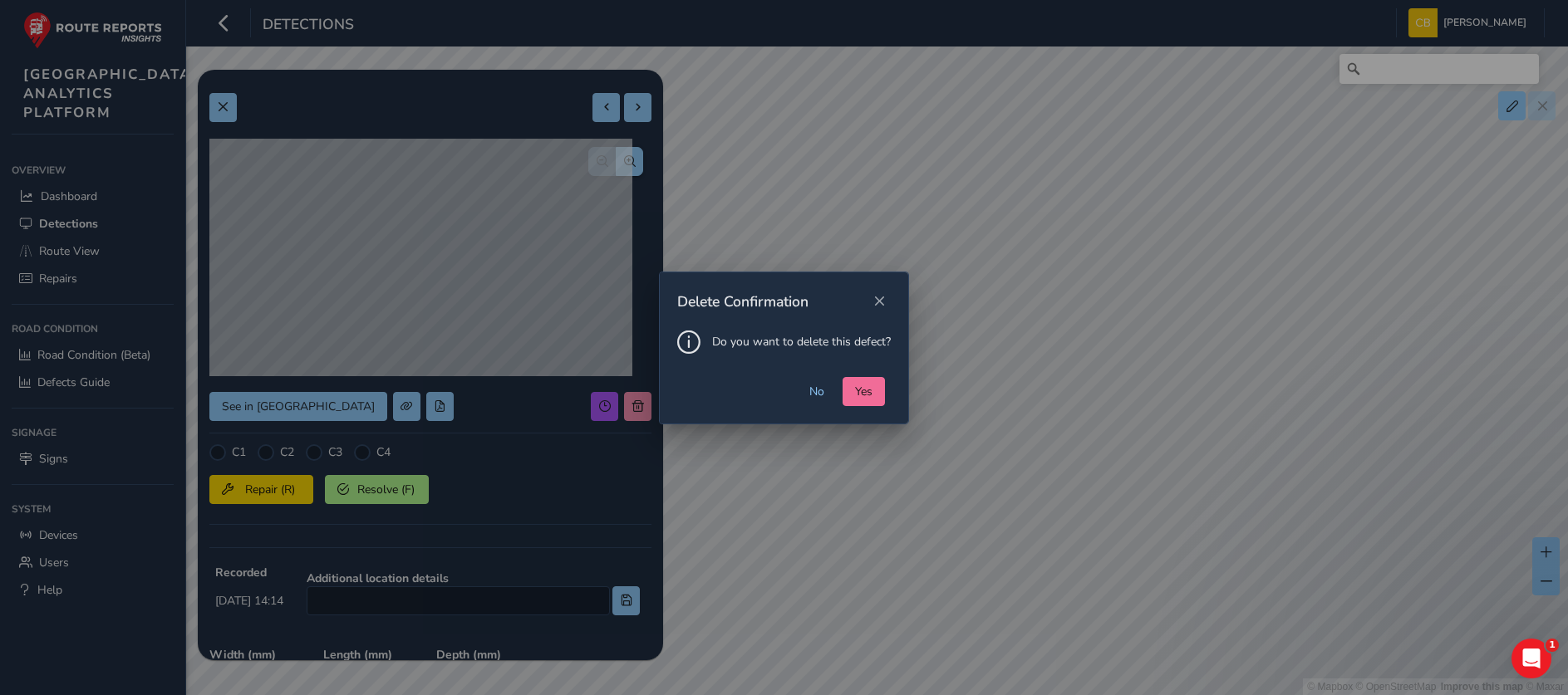
click at [856, 393] on span "Yes" at bounding box center [864, 391] width 18 height 16
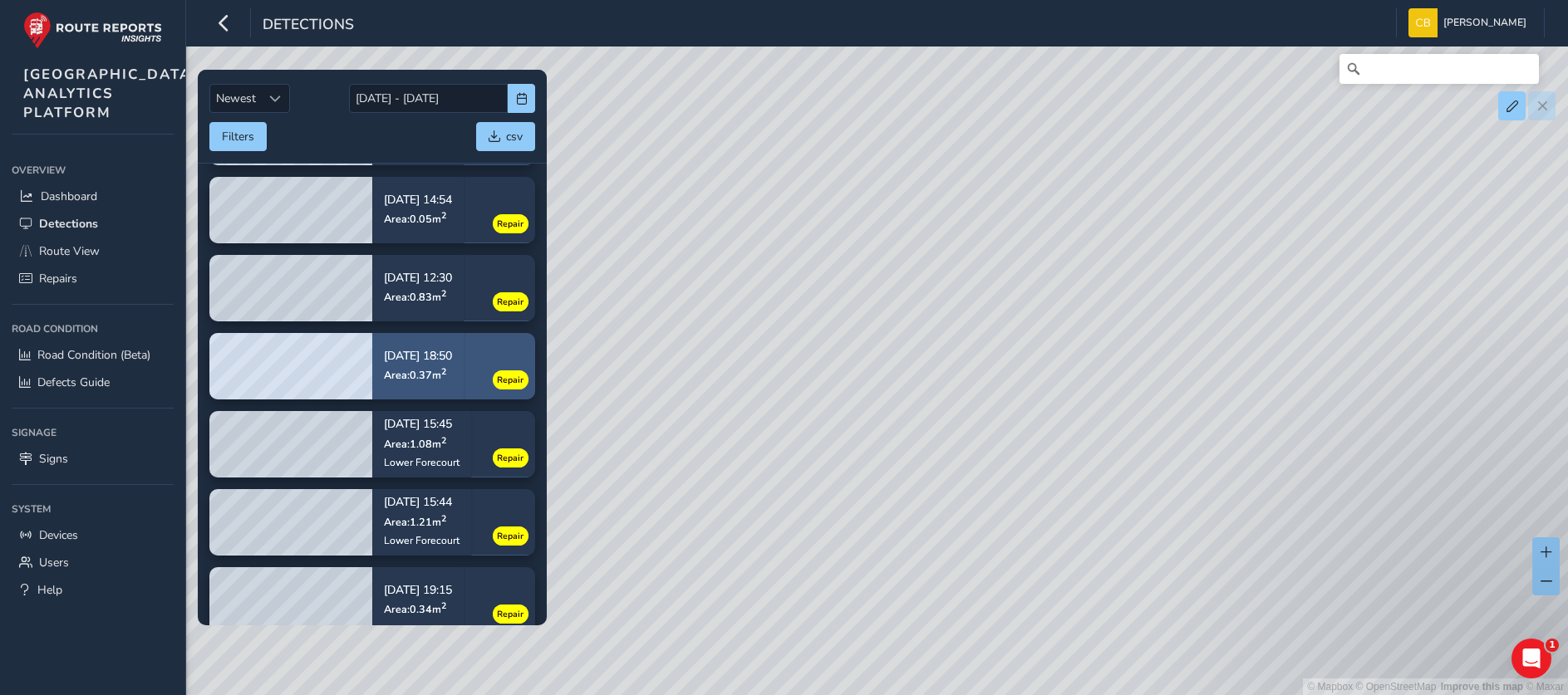
scroll to position [454, 0]
